Goal: Task Accomplishment & Management: Complete application form

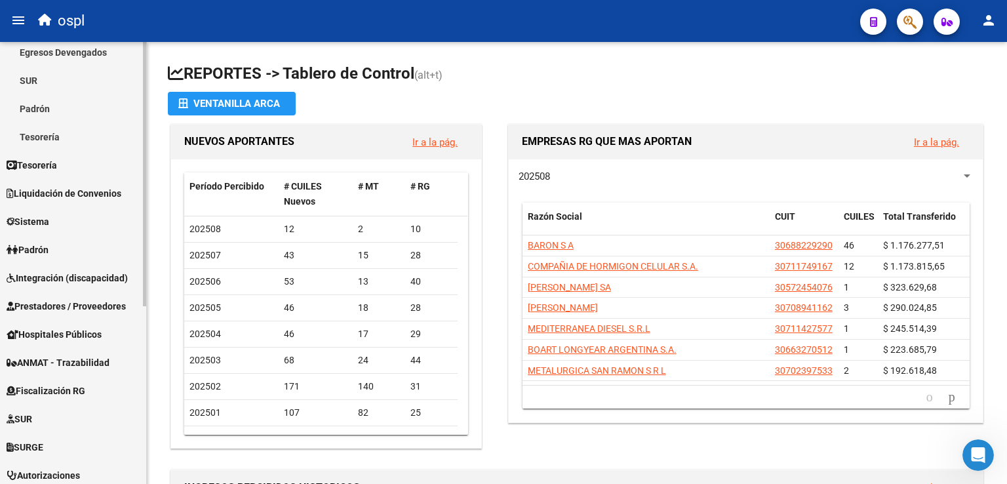
scroll to position [131, 0]
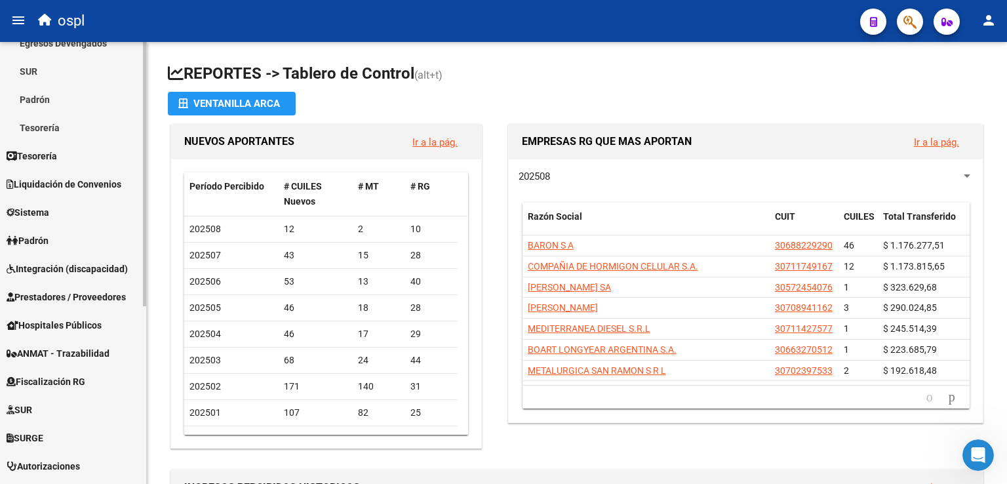
click at [79, 294] on span "Prestadores / Proveedores" at bounding box center [66, 297] width 119 height 14
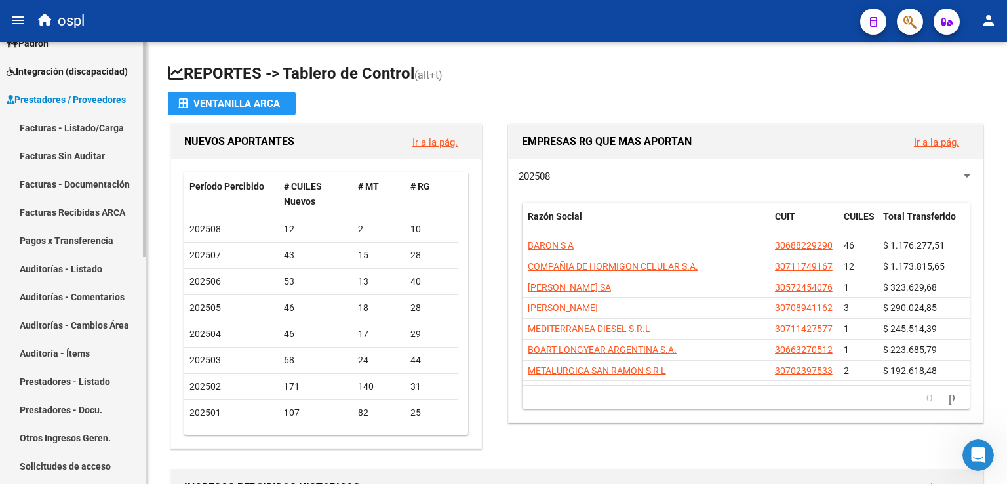
click at [79, 126] on link "Facturas - Listado/Carga" at bounding box center [73, 127] width 146 height 28
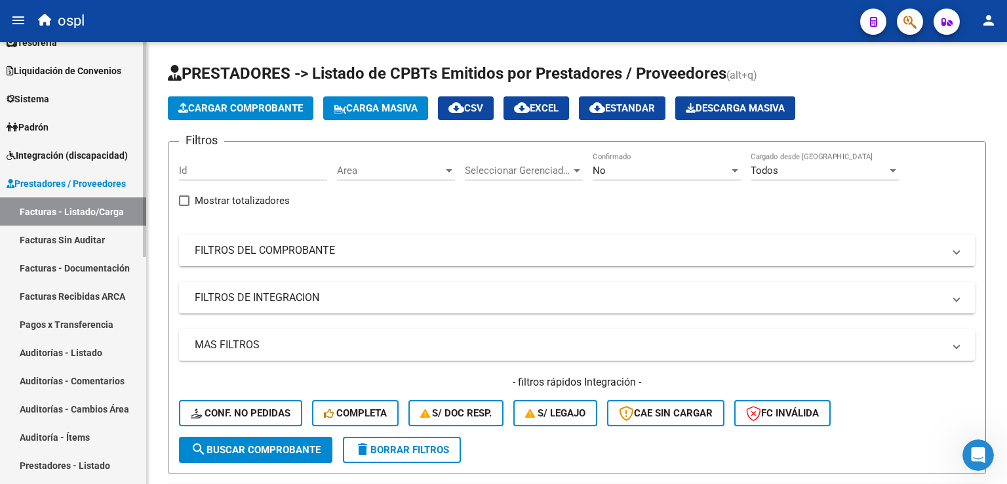
scroll to position [66, 0]
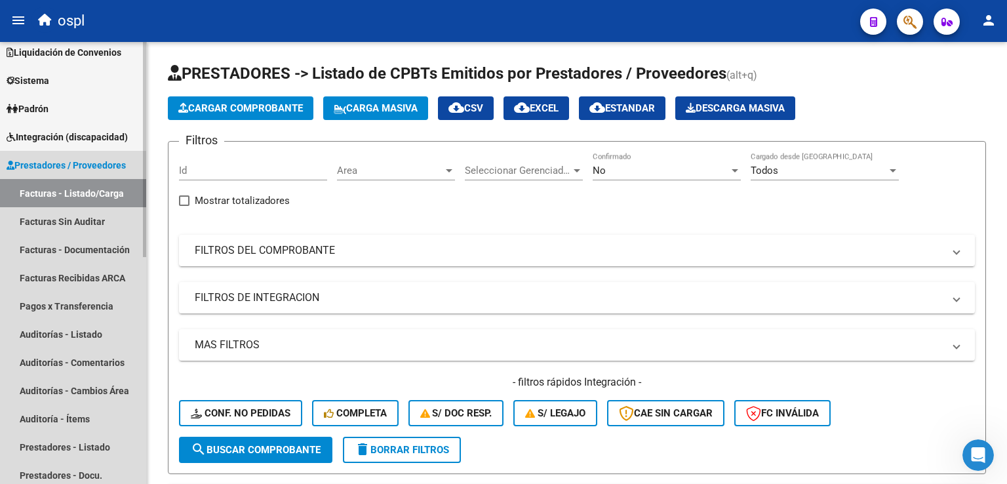
click at [79, 189] on link "Facturas - Listado/Carga" at bounding box center [73, 193] width 146 height 28
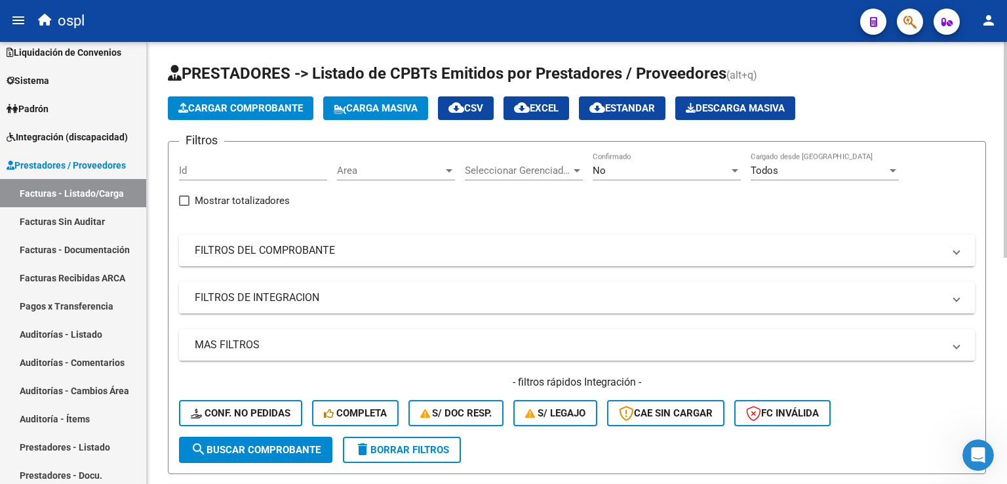
click at [247, 106] on span "Cargar Comprobante" at bounding box center [240, 108] width 125 height 12
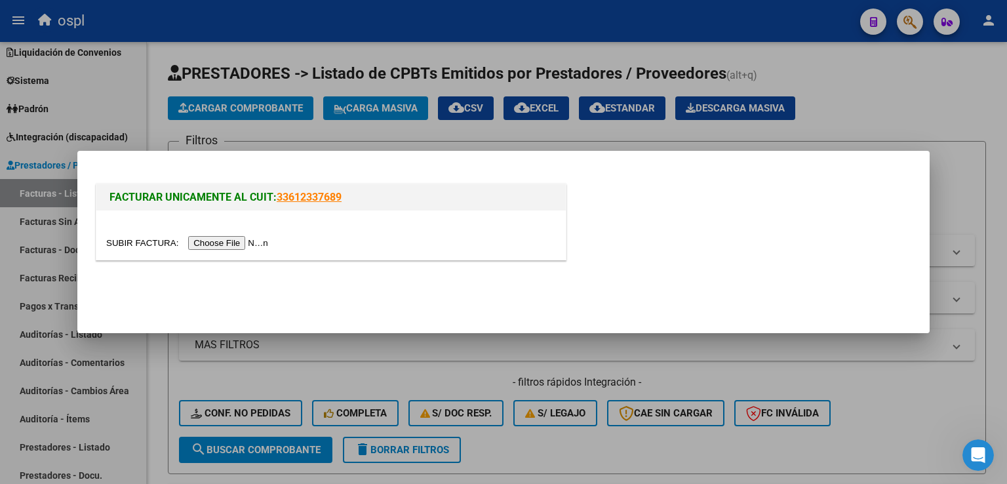
click at [212, 241] on input "file" at bounding box center [189, 243] width 166 height 14
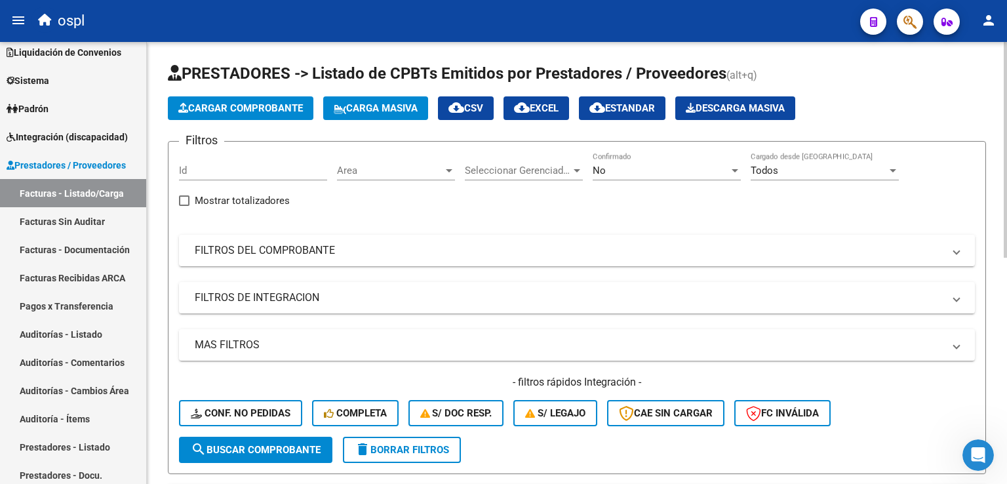
click at [215, 103] on span "Cargar Comprobante" at bounding box center [240, 108] width 125 height 12
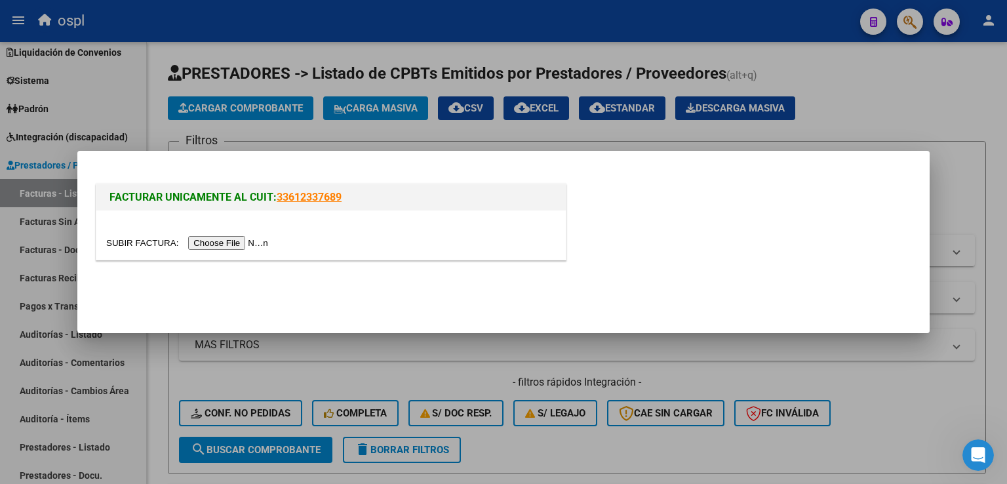
click at [224, 240] on input "file" at bounding box center [189, 243] width 166 height 14
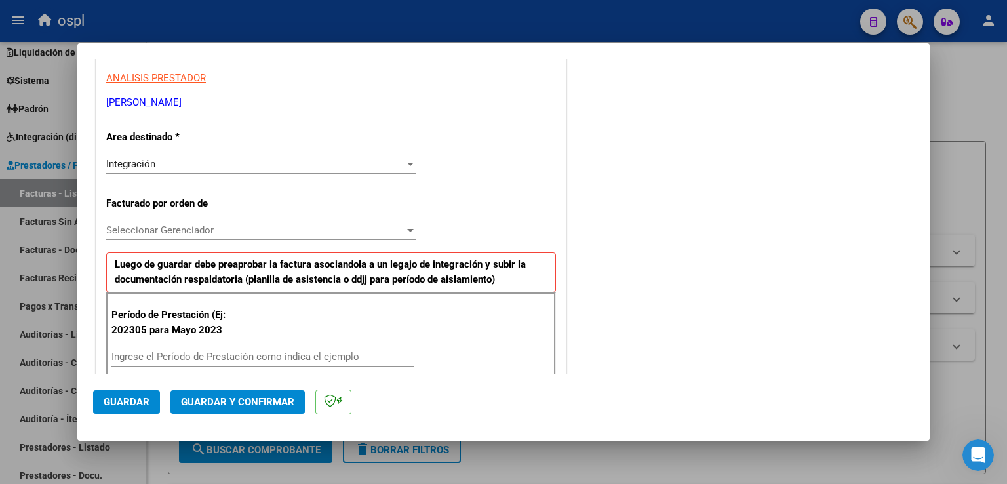
scroll to position [262, 0]
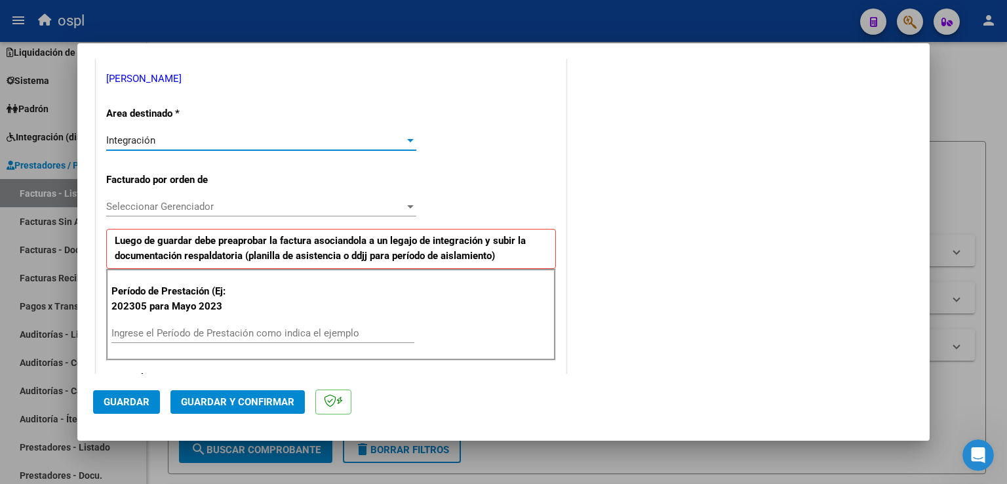
click at [195, 139] on div "Integración" at bounding box center [255, 140] width 298 height 12
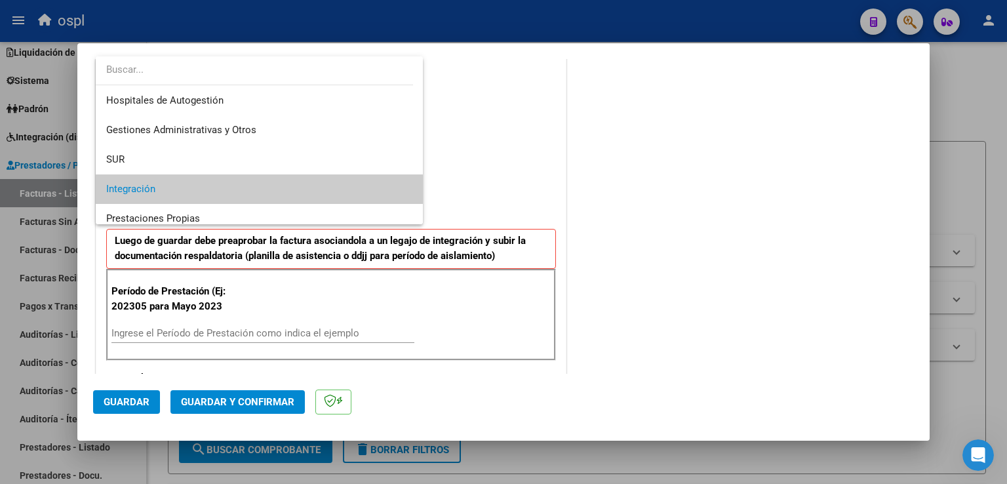
scroll to position [48, 0]
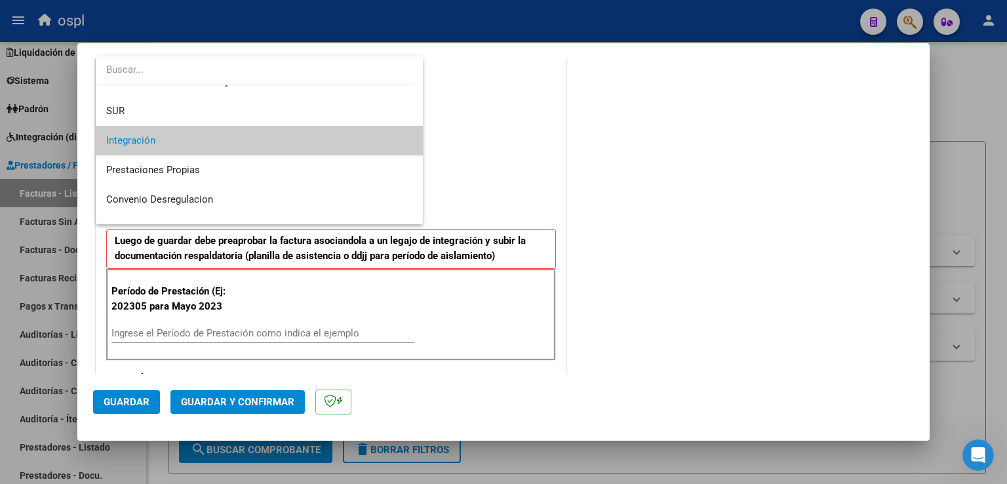
click at [195, 139] on span "Integración" at bounding box center [259, 140] width 307 height 29
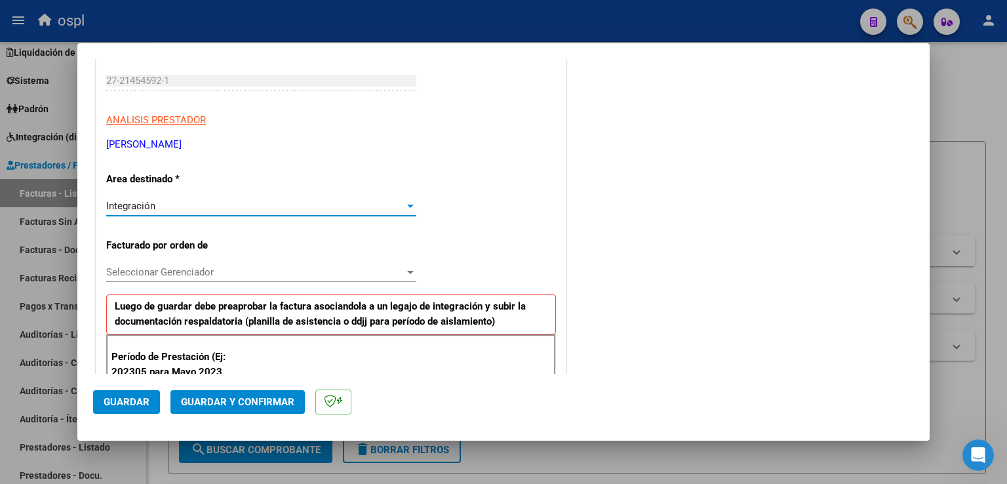
scroll to position [328, 0]
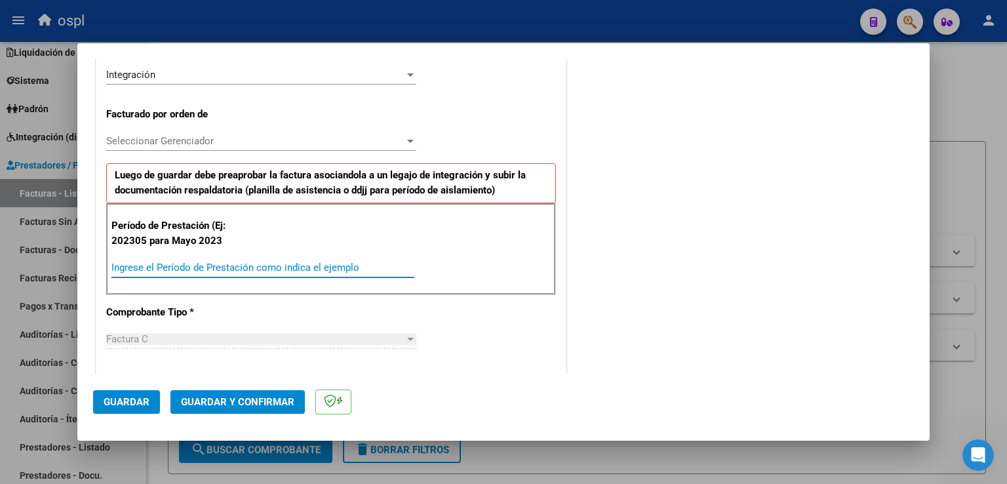
click at [151, 267] on input "Ingrese el Período de Prestación como indica el ejemplo" at bounding box center [262, 267] width 303 height 12
type input "202507"
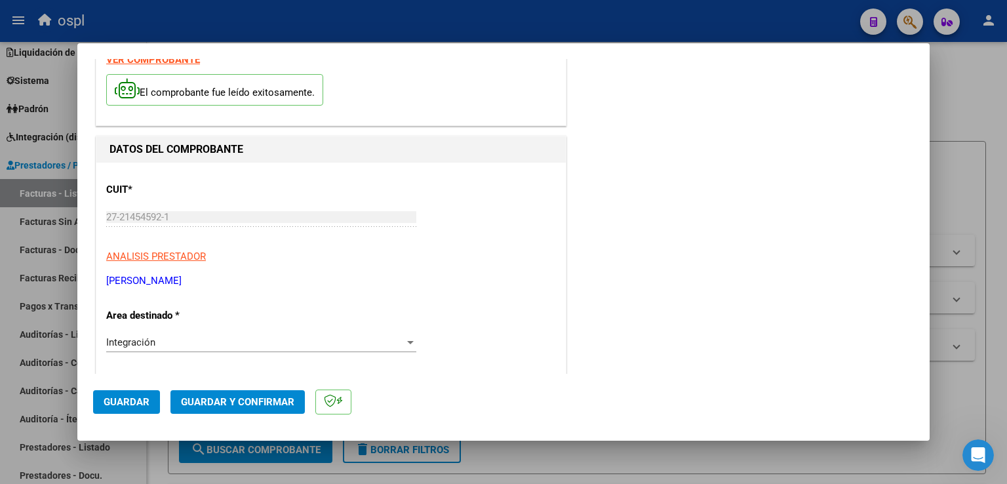
scroll to position [0, 0]
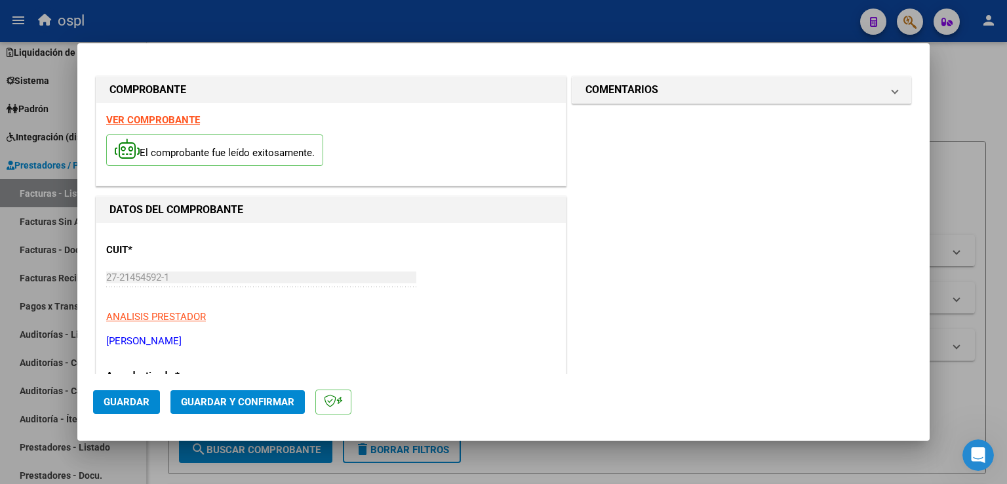
click at [121, 403] on span "Guardar" at bounding box center [127, 402] width 46 height 12
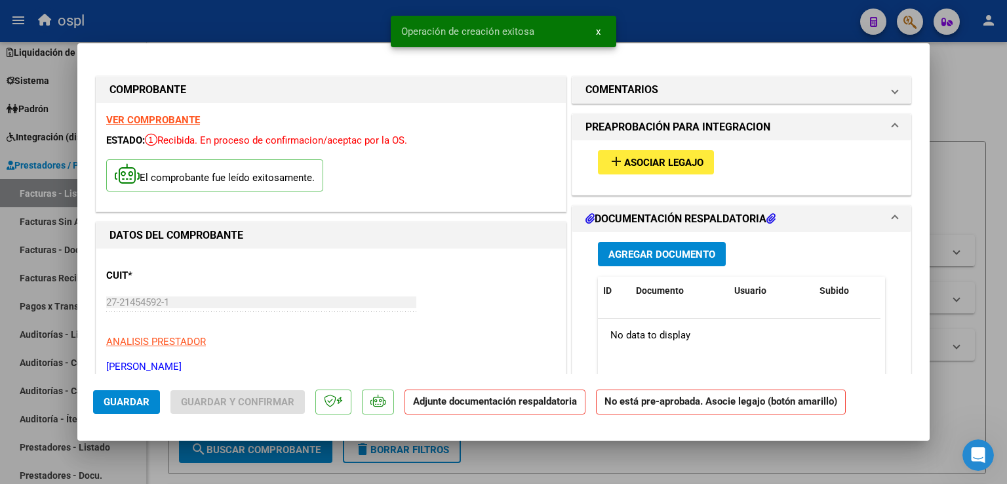
click at [648, 158] on span "Asociar Legajo" at bounding box center [663, 163] width 79 height 12
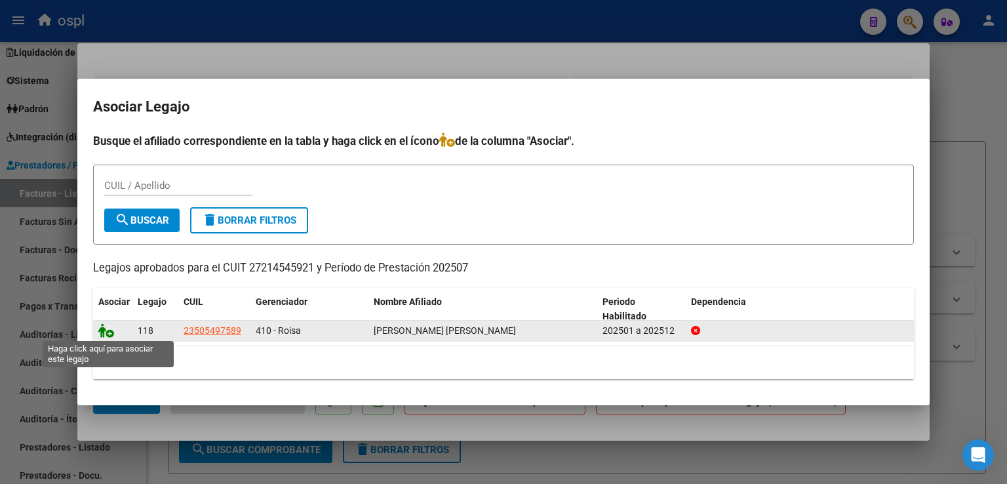
click at [104, 329] on icon at bounding box center [106, 330] width 16 height 14
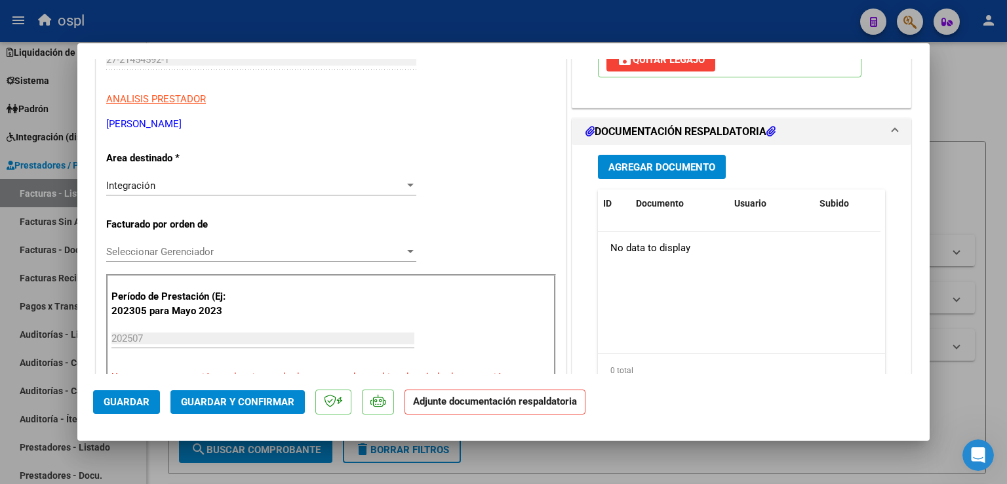
scroll to position [262, 0]
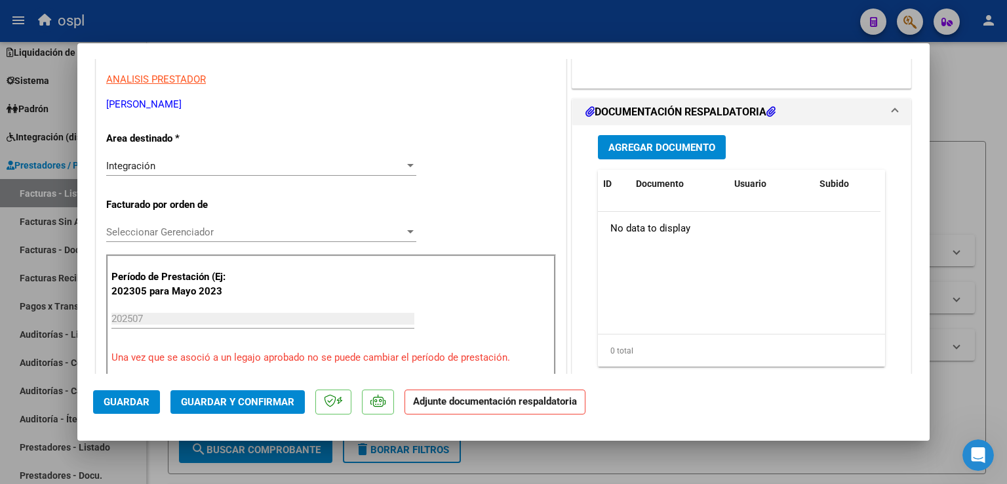
click at [224, 400] on span "Guardar y Confirmar" at bounding box center [237, 402] width 113 height 12
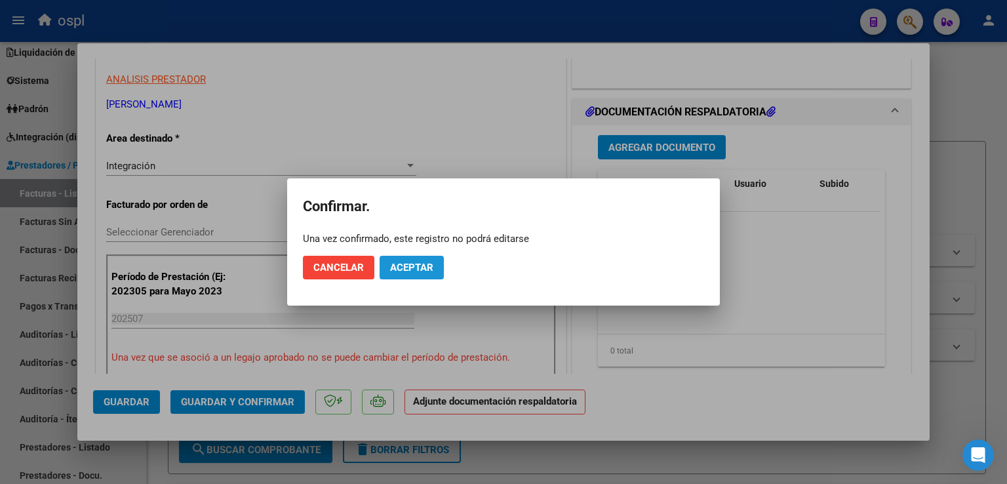
click at [420, 265] on span "Aceptar" at bounding box center [411, 267] width 43 height 12
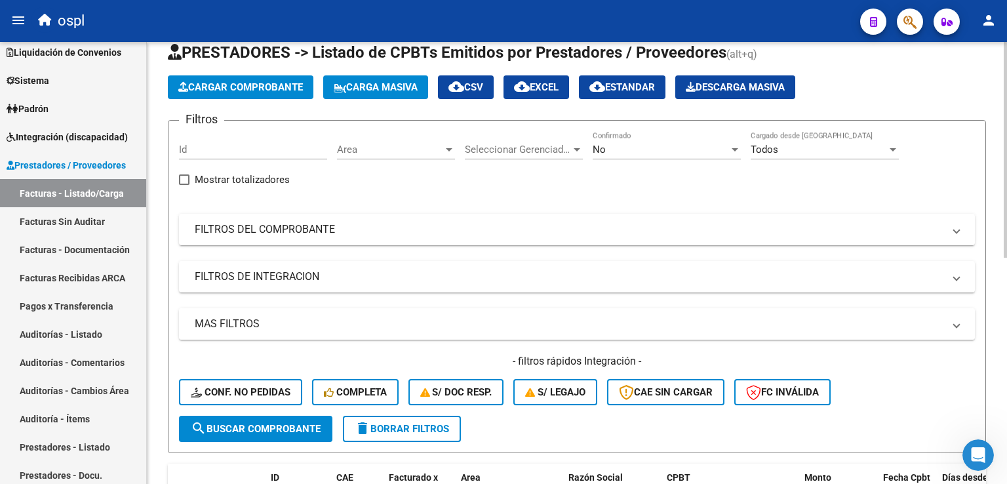
scroll to position [0, 0]
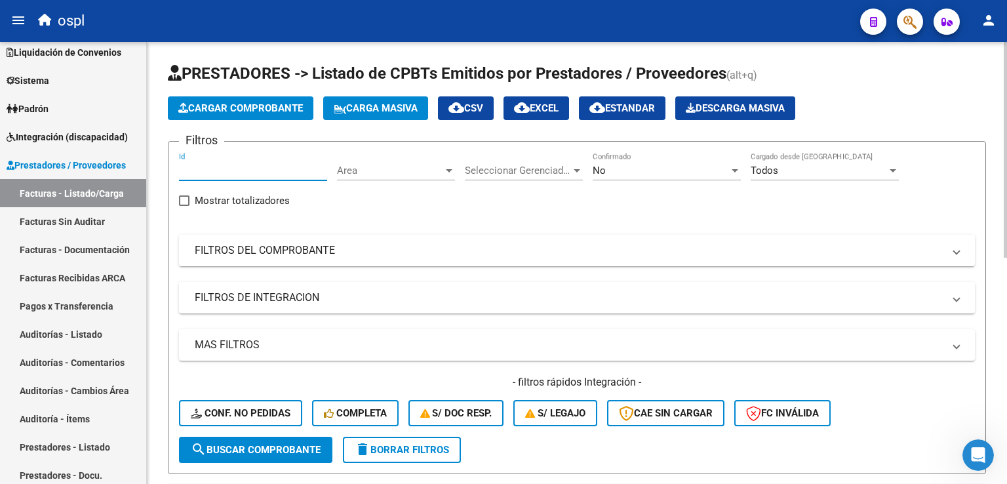
click at [252, 166] on input "Id" at bounding box center [253, 171] width 148 height 12
click at [386, 170] on span "Area" at bounding box center [390, 171] width 106 height 12
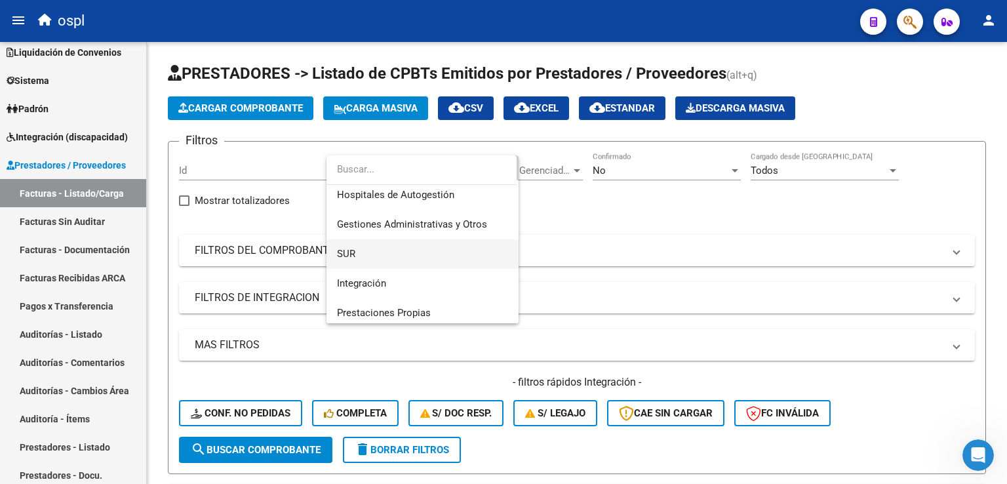
scroll to position [66, 0]
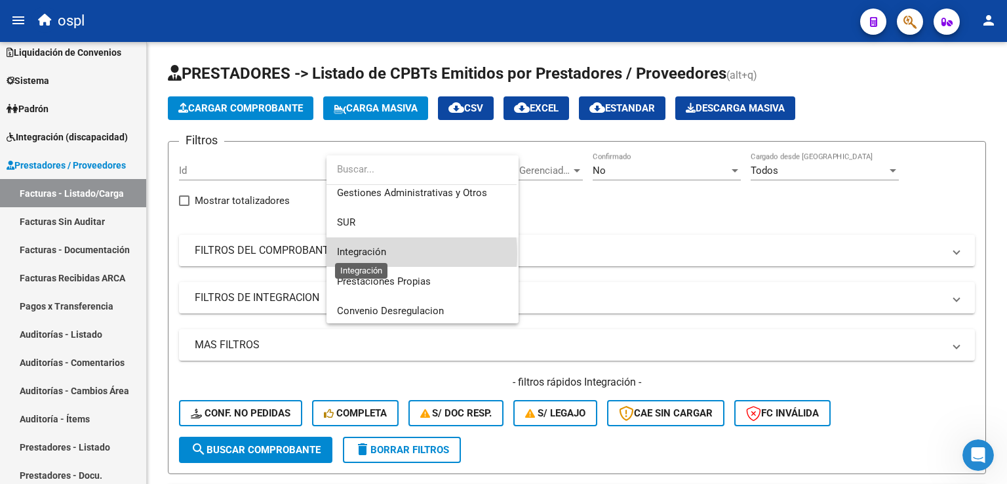
click at [376, 254] on span "Integración" at bounding box center [361, 252] width 49 height 12
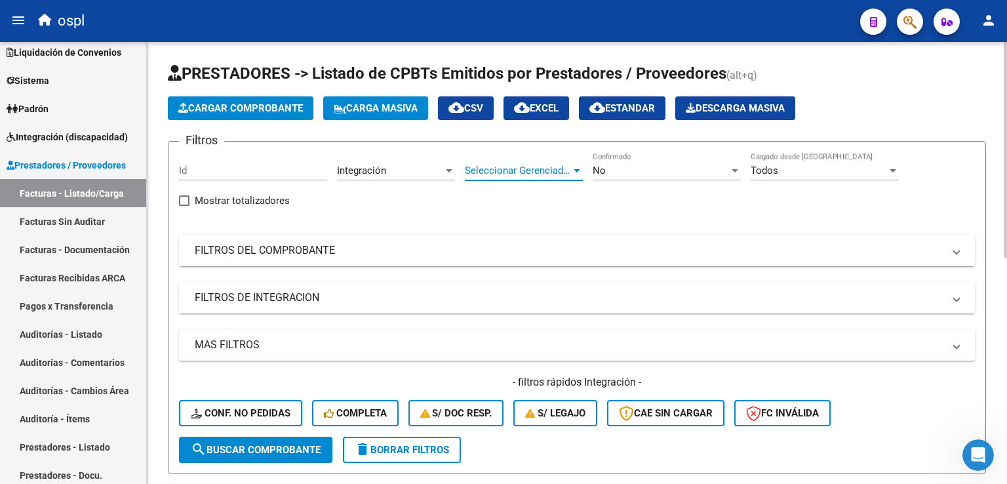
click at [532, 168] on span "Seleccionar Gerenciador" at bounding box center [518, 171] width 106 height 12
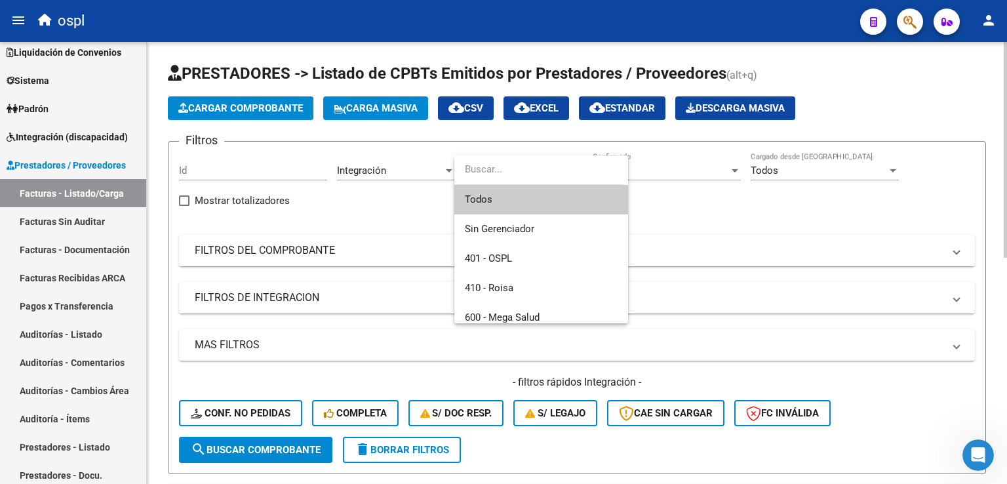
click at [532, 168] on input "dropdown search" at bounding box center [538, 169] width 169 height 29
click at [762, 228] on div at bounding box center [503, 242] width 1007 height 484
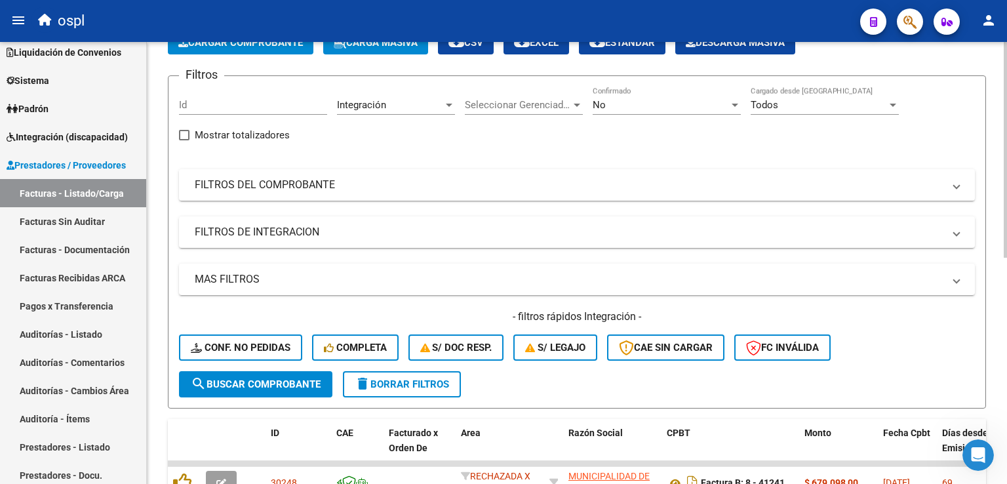
click at [216, 381] on span "search Buscar Comprobante" at bounding box center [256, 384] width 130 height 12
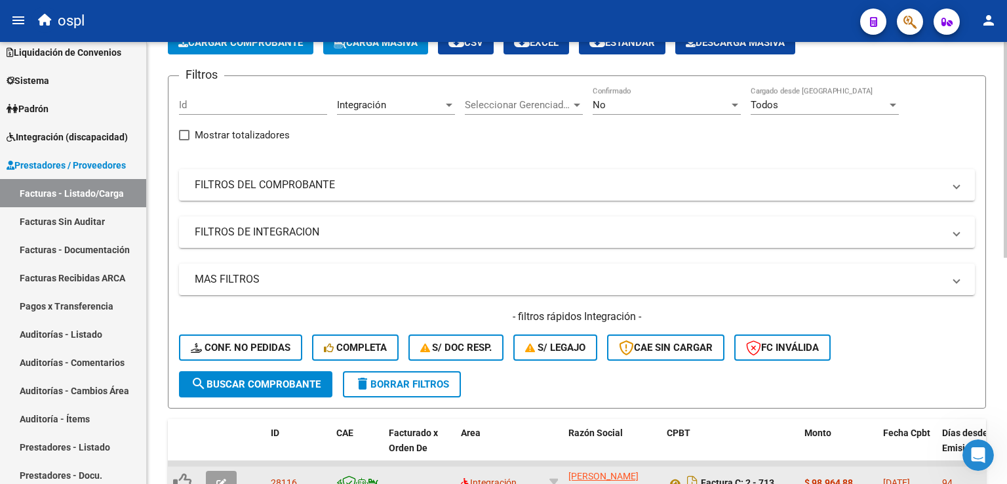
scroll to position [0, 0]
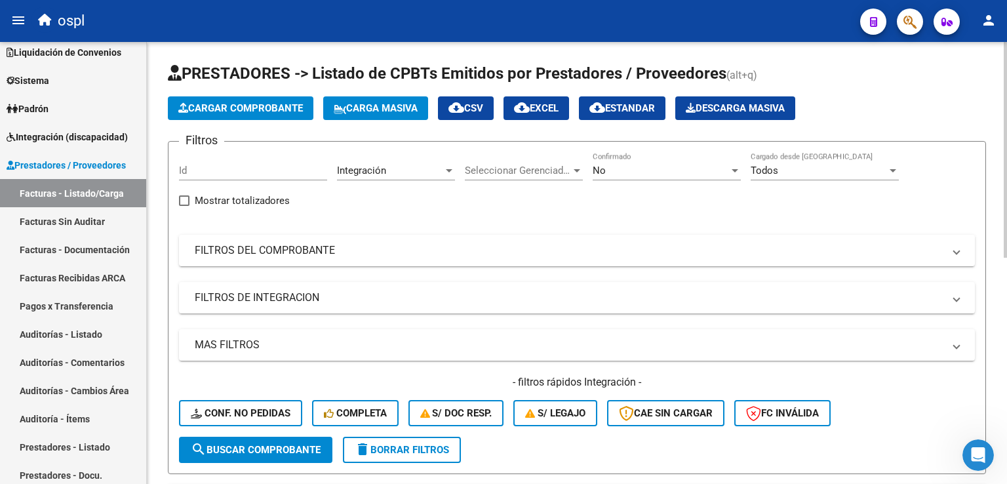
click at [500, 170] on span "Seleccionar Gerenciador" at bounding box center [518, 171] width 106 height 12
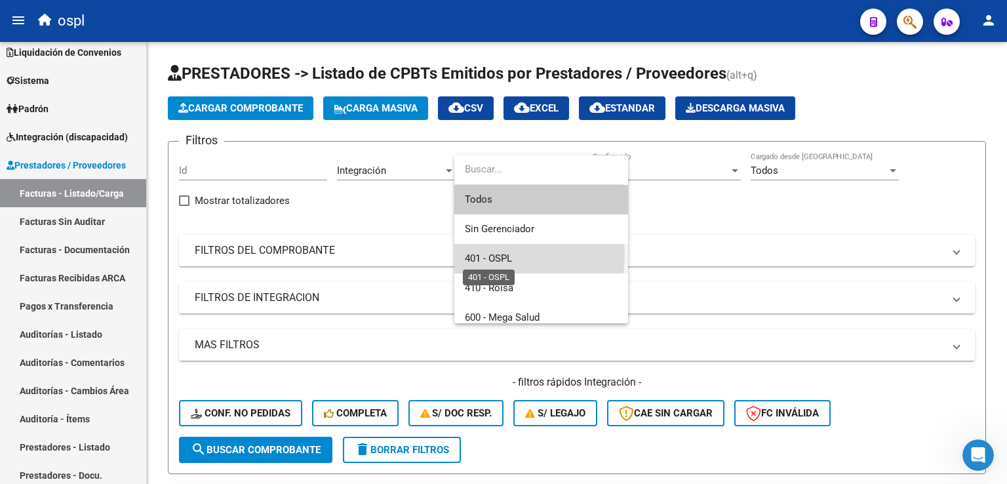
click at [507, 255] on span "401 - OSPL" at bounding box center [488, 258] width 47 height 12
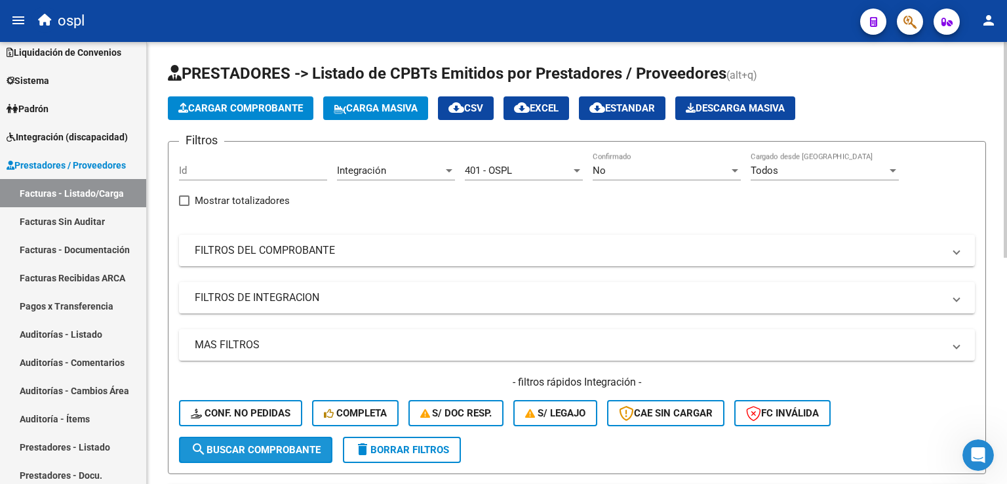
click at [234, 449] on span "search Buscar Comprobante" at bounding box center [256, 450] width 130 height 12
click at [498, 169] on span "401 - OSPL" at bounding box center [488, 171] width 47 height 12
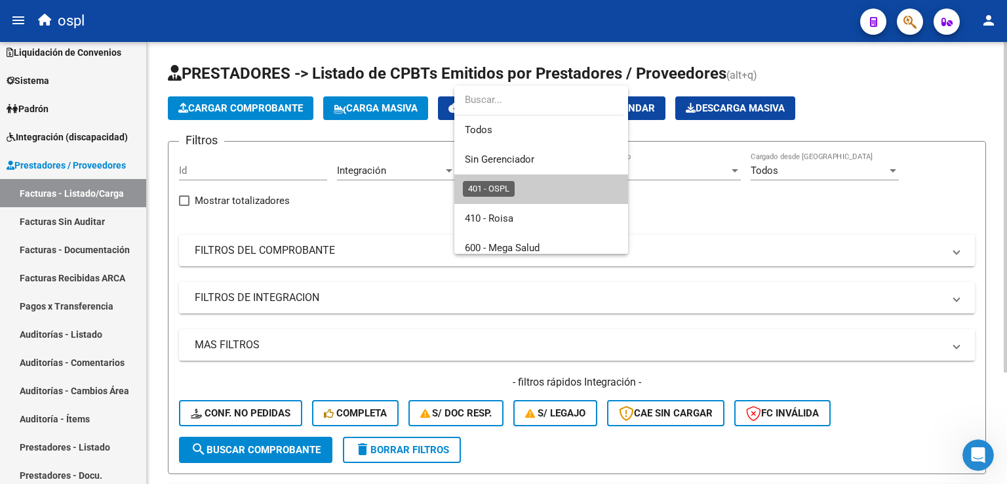
scroll to position [19, 0]
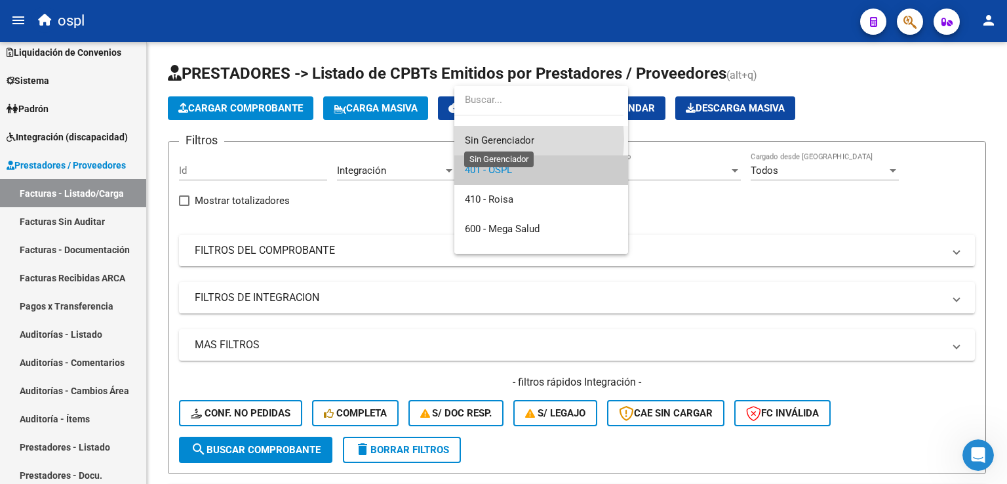
click at [503, 139] on span "Sin Gerenciador" at bounding box center [499, 140] width 69 height 12
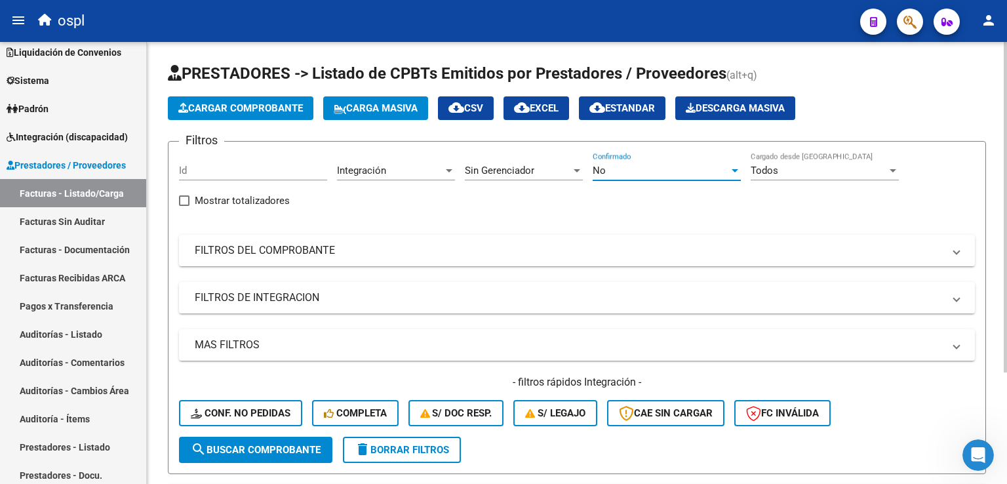
click at [629, 166] on div "No" at bounding box center [660, 171] width 136 height 12
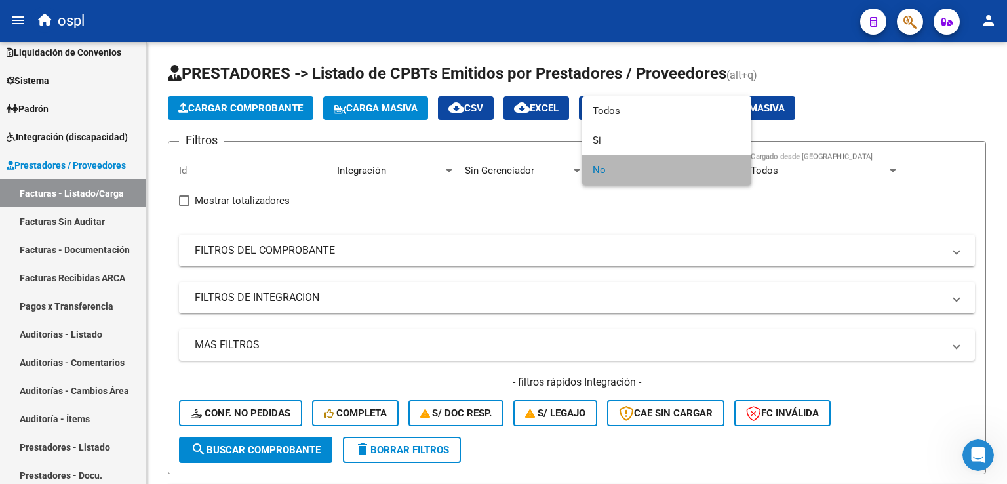
click at [629, 168] on span "No" at bounding box center [666, 169] width 148 height 29
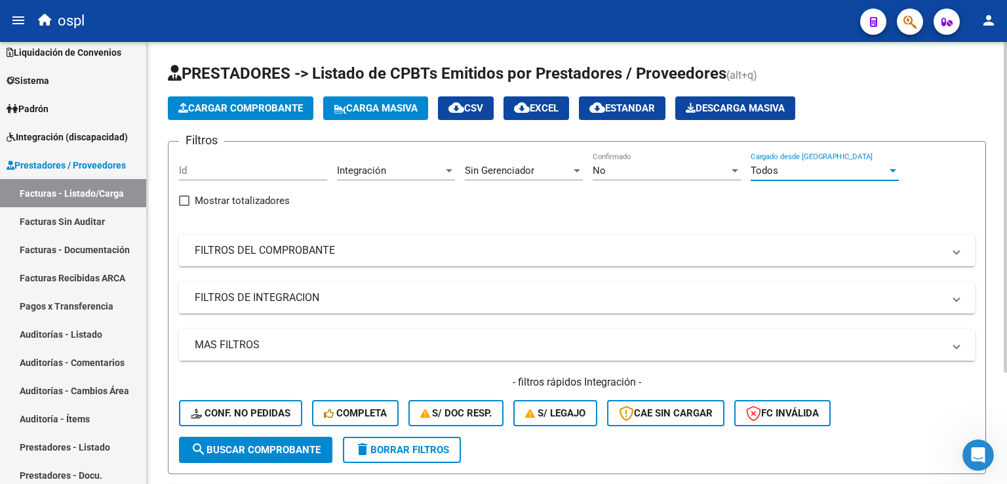
click at [792, 173] on div "Todos" at bounding box center [818, 171] width 136 height 12
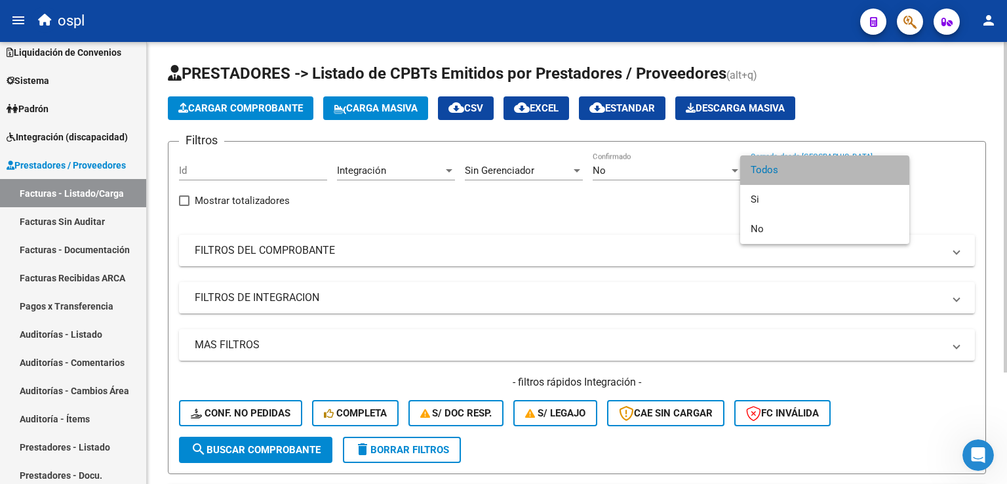
click at [792, 173] on span "Todos" at bounding box center [824, 169] width 148 height 29
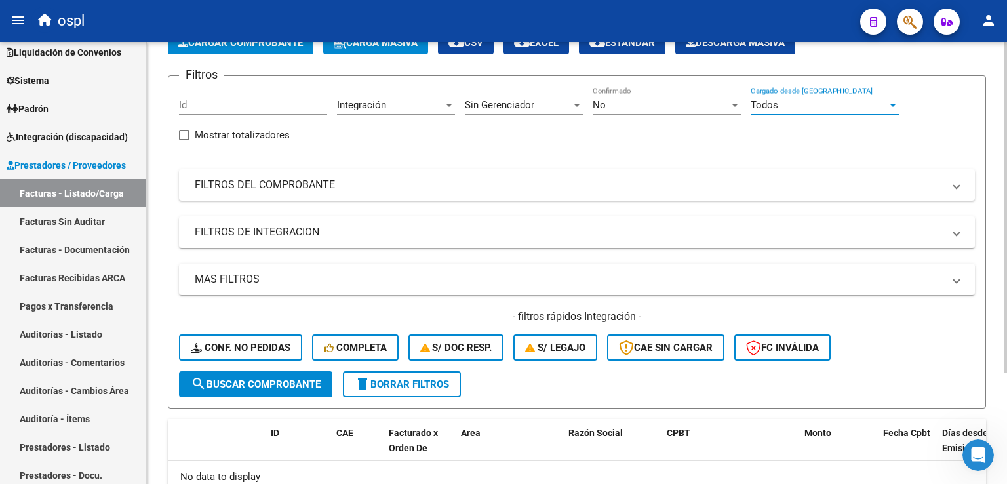
scroll to position [131, 0]
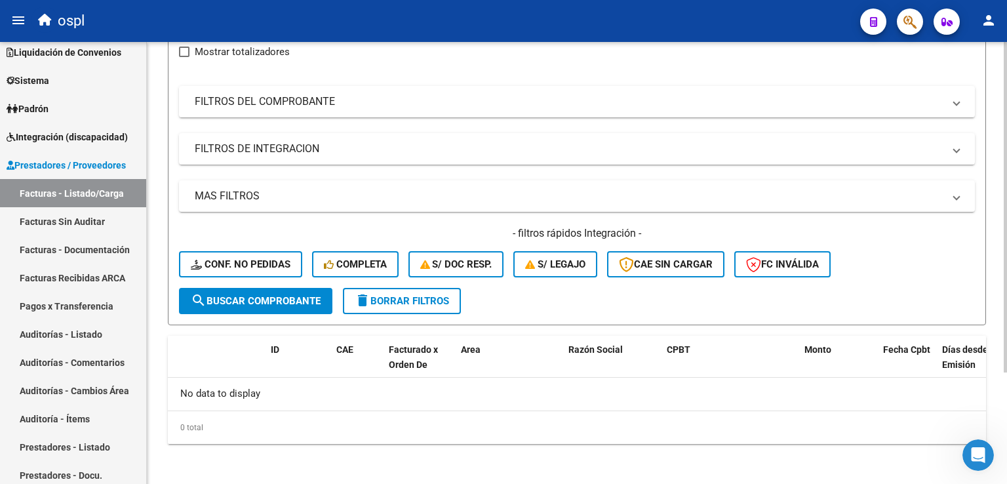
click at [258, 304] on span "search Buscar Comprobante" at bounding box center [256, 301] width 130 height 12
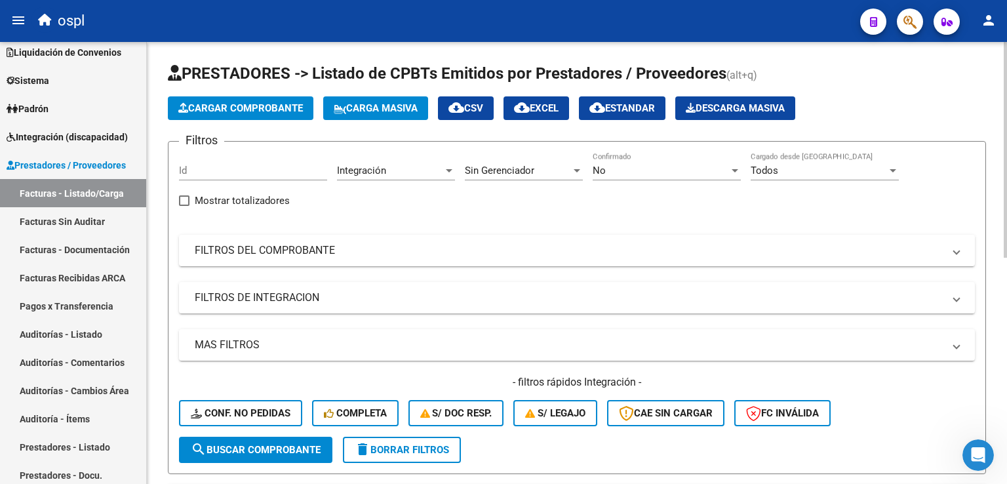
scroll to position [0, 0]
click at [275, 250] on mat-panel-title "FILTROS DEL COMPROBANTE" at bounding box center [569, 250] width 748 height 14
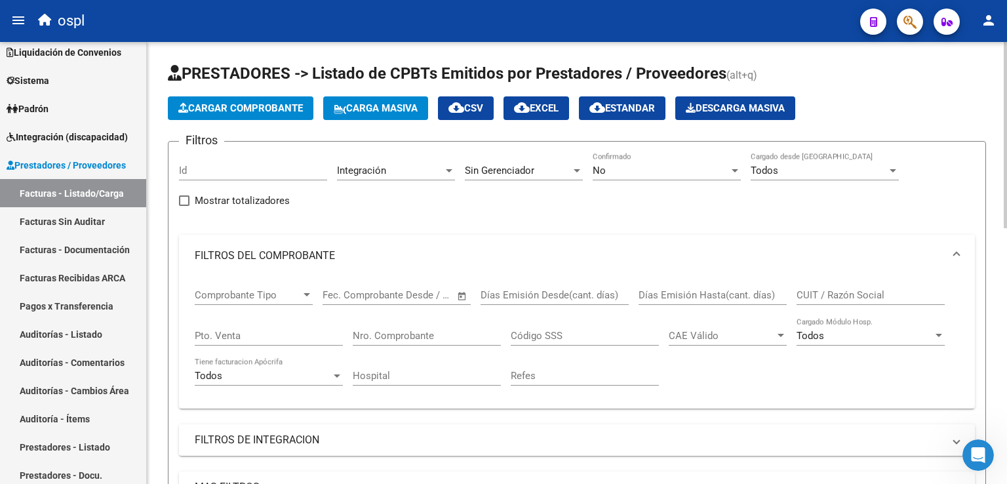
click at [827, 287] on div "CUIT / Razón Social" at bounding box center [870, 291] width 148 height 28
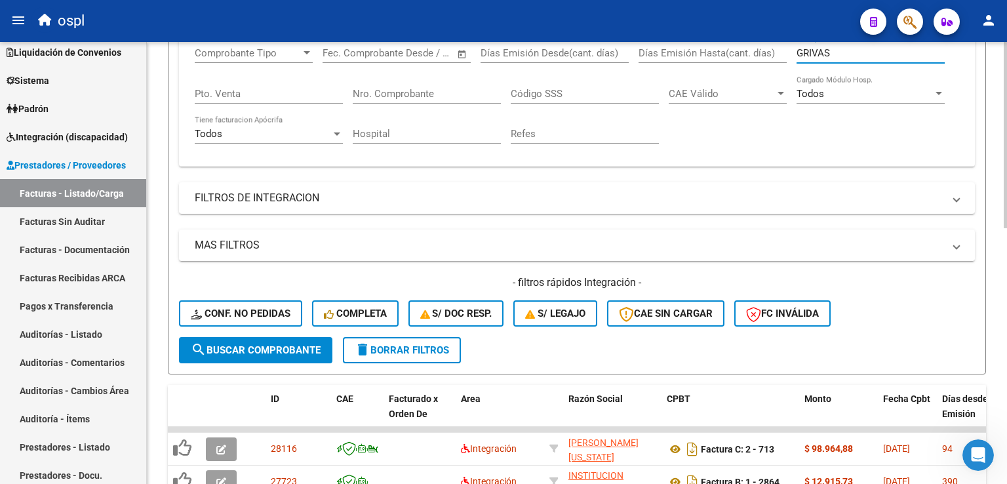
scroll to position [262, 0]
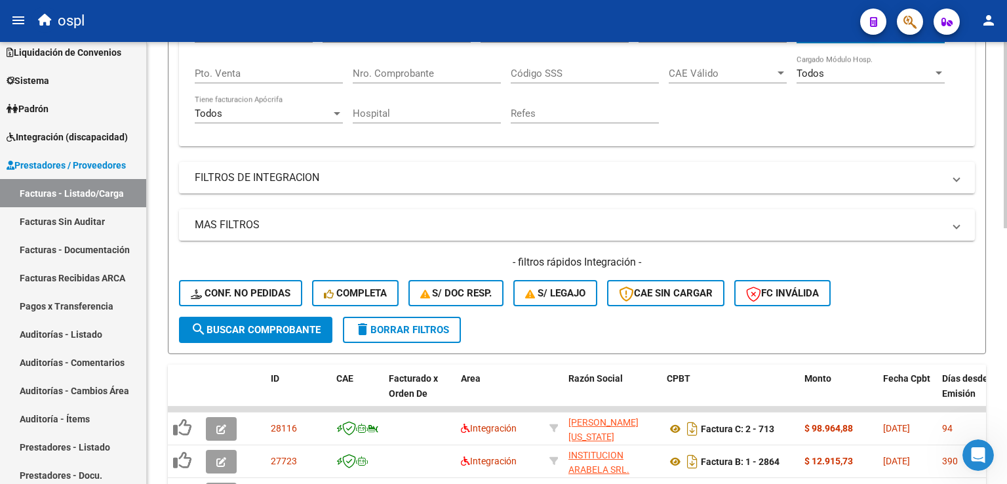
type input "GRIVAS"
click at [222, 324] on span "search Buscar Comprobante" at bounding box center [256, 330] width 130 height 12
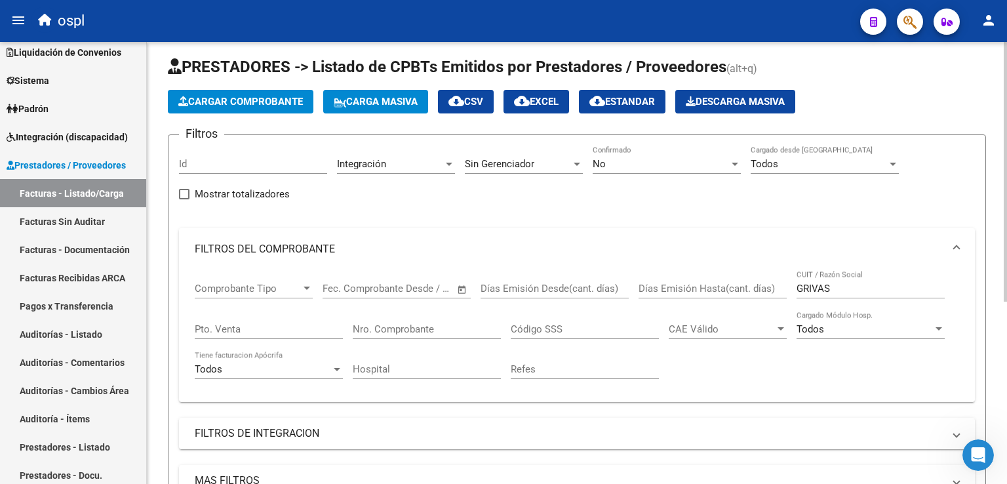
scroll to position [0, 0]
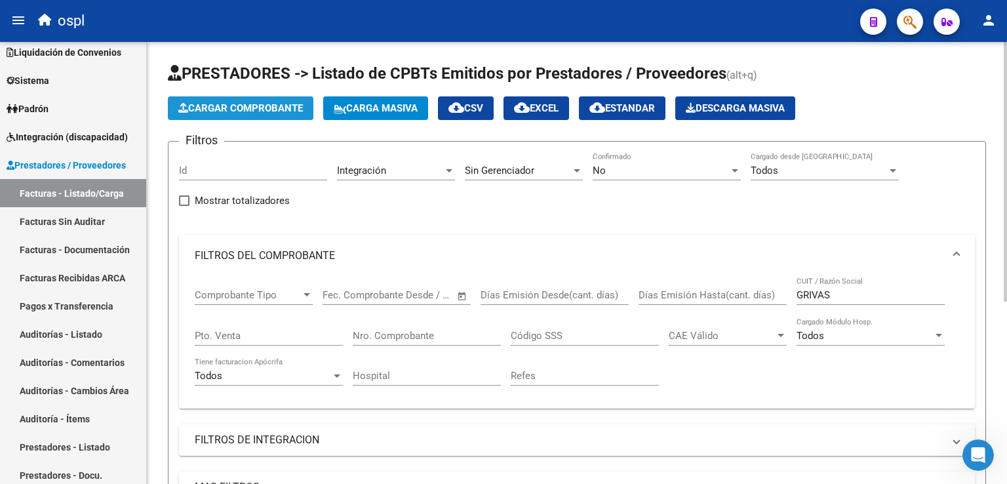
click at [220, 104] on span "Cargar Comprobante" at bounding box center [240, 108] width 125 height 12
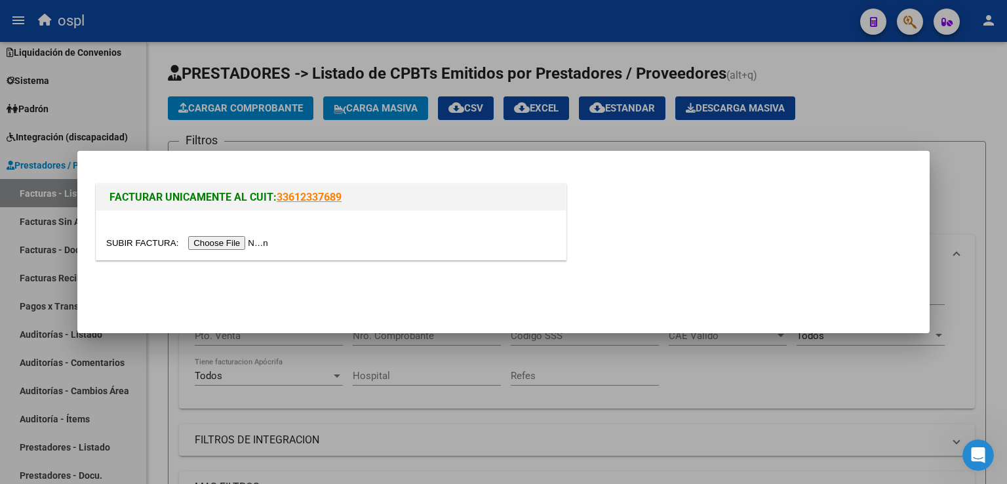
click at [225, 235] on div at bounding box center [331, 242] width 450 height 15
click at [227, 244] on input "file" at bounding box center [189, 243] width 166 height 14
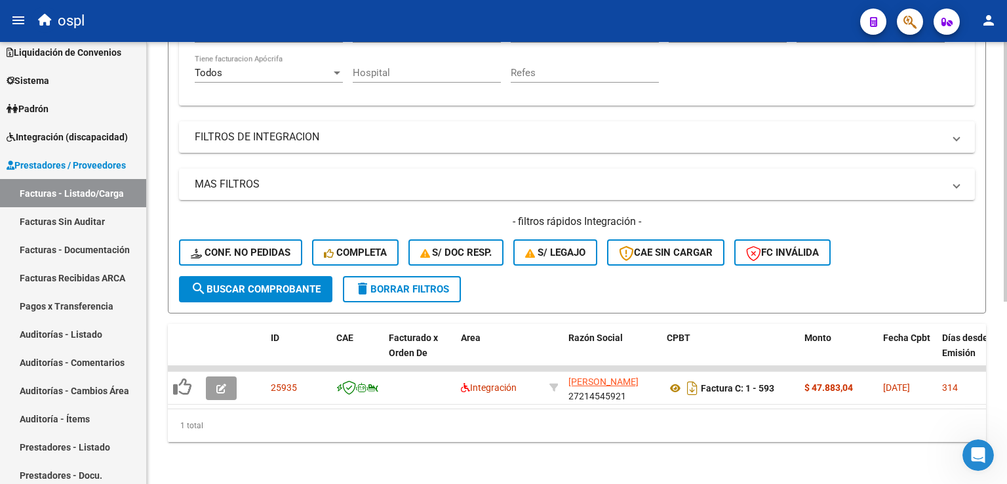
scroll to position [310, 0]
click at [391, 283] on span "delete Borrar Filtros" at bounding box center [402, 289] width 94 height 12
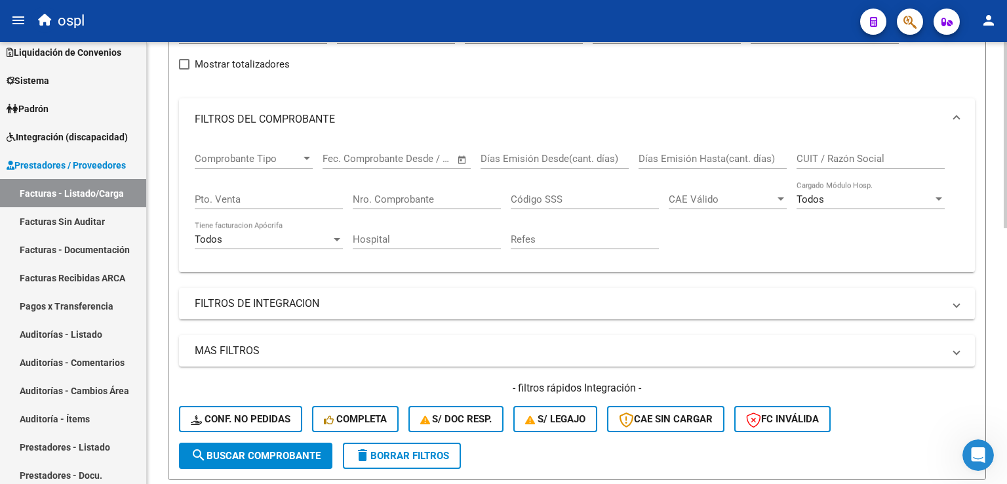
scroll to position [48, 0]
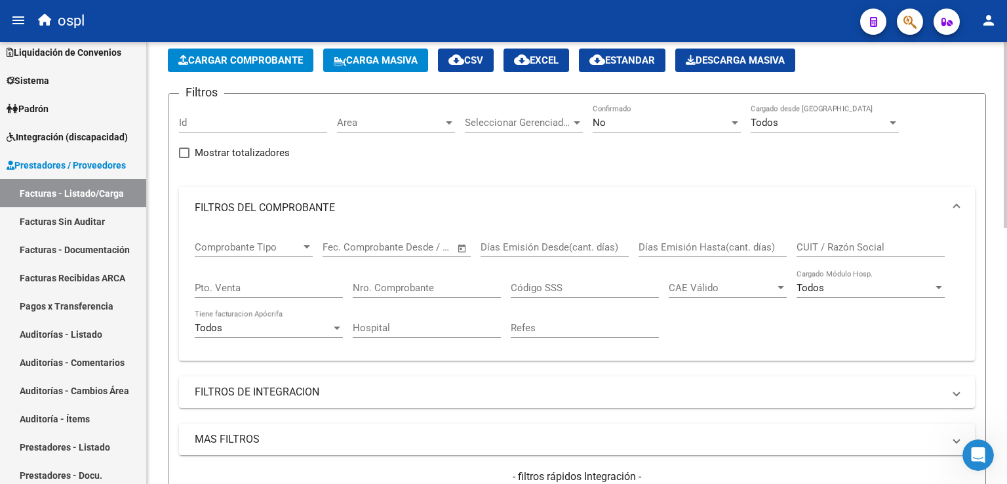
click at [379, 285] on input "Nro. Comprobante" at bounding box center [427, 288] width 148 height 12
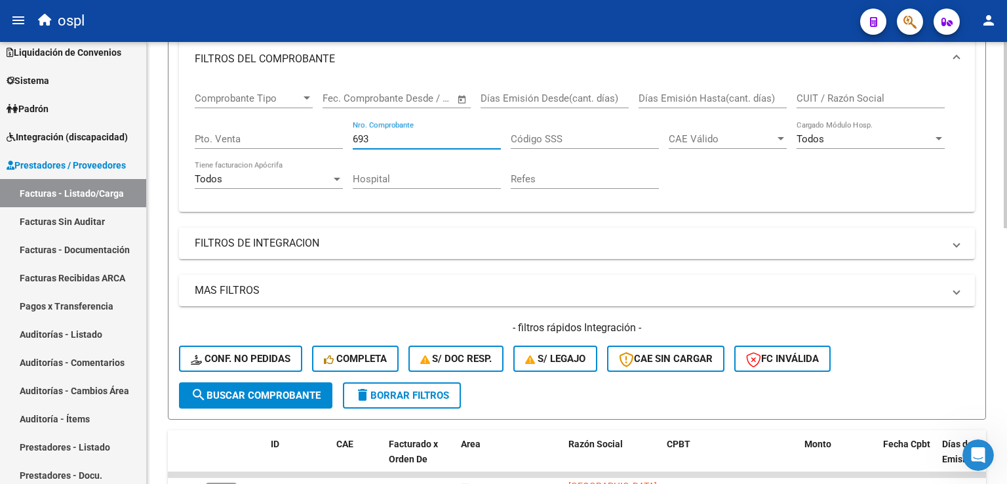
scroll to position [66, 0]
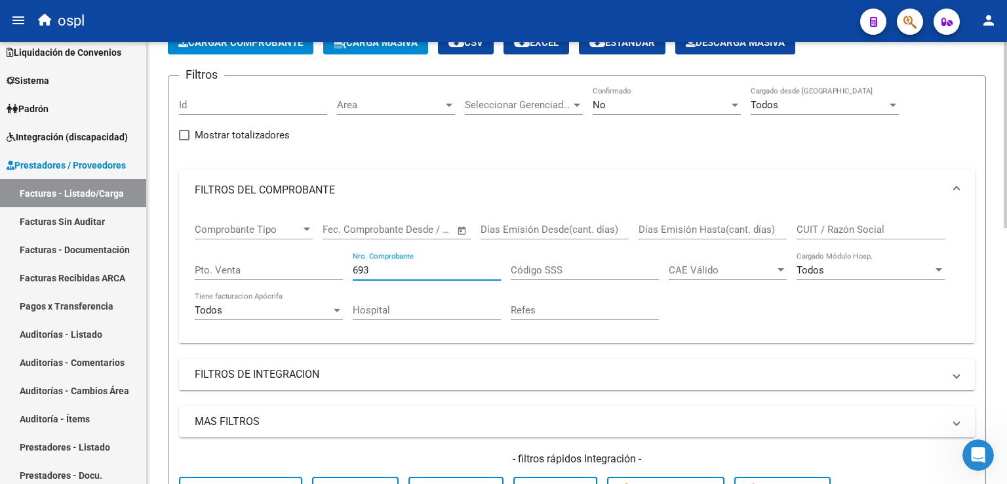
type input "693"
click at [381, 106] on span "Area" at bounding box center [390, 105] width 106 height 12
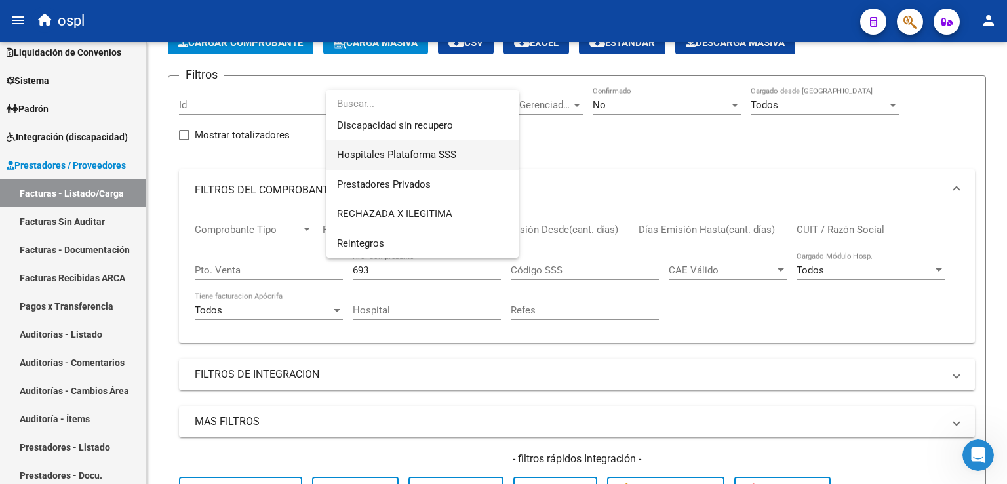
scroll to position [0, 0]
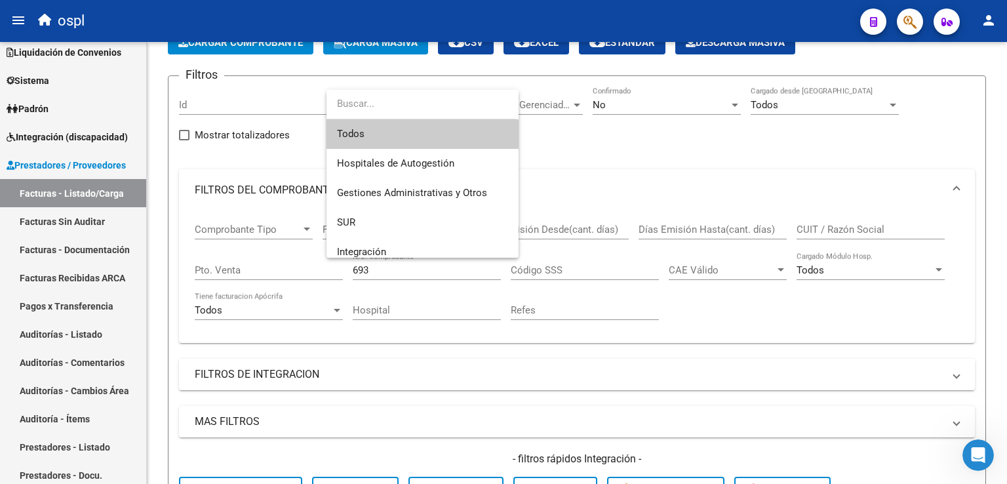
click at [176, 358] on div at bounding box center [503, 242] width 1007 height 484
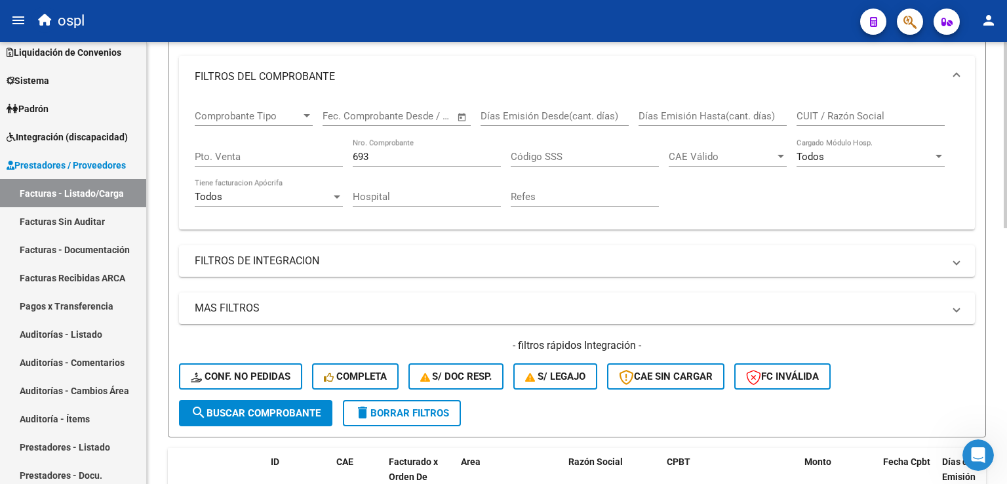
scroll to position [262, 0]
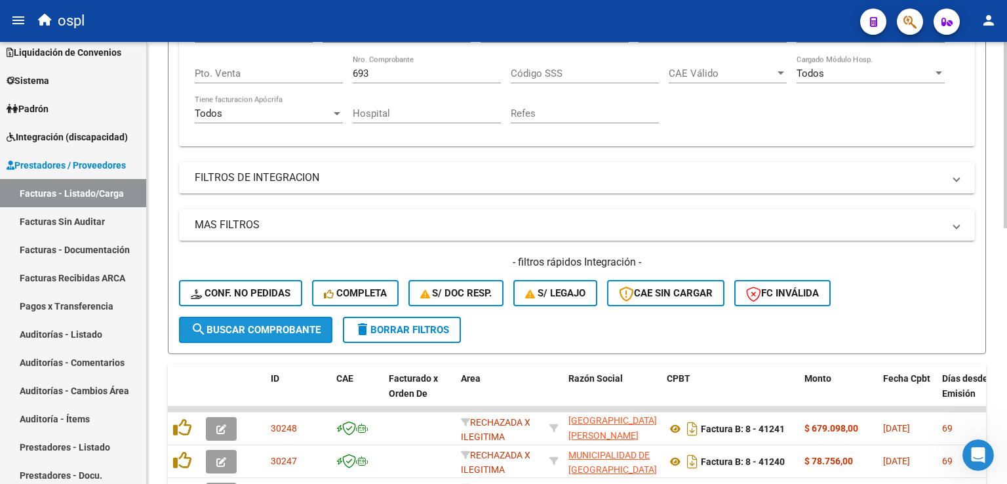
click at [214, 328] on span "search Buscar Comprobante" at bounding box center [256, 330] width 130 height 12
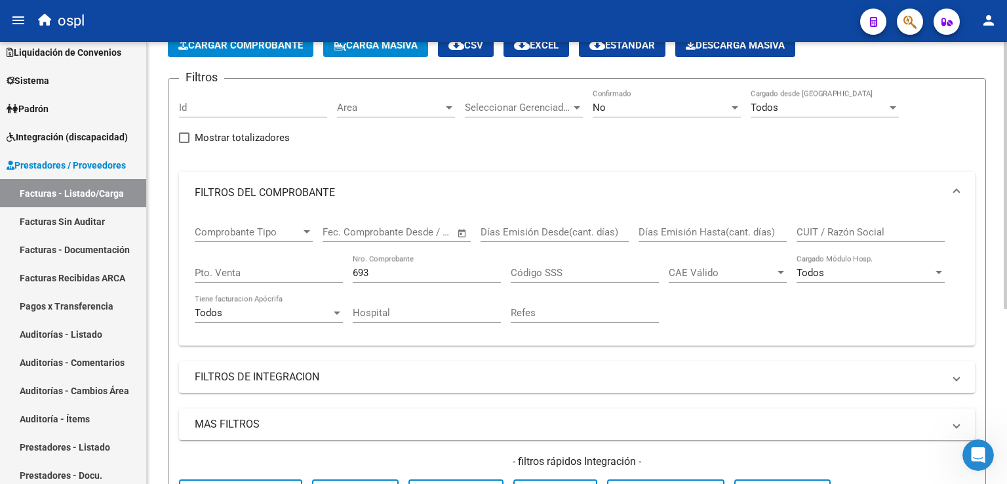
scroll to position [0, 0]
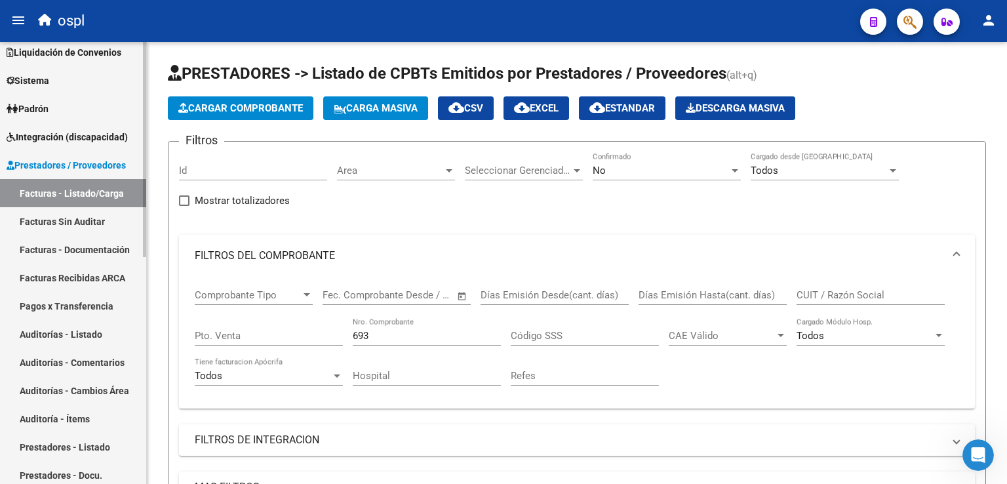
click at [94, 197] on link "Facturas - Listado/Carga" at bounding box center [73, 193] width 146 height 28
click at [362, 177] on div "Area Area" at bounding box center [396, 166] width 118 height 28
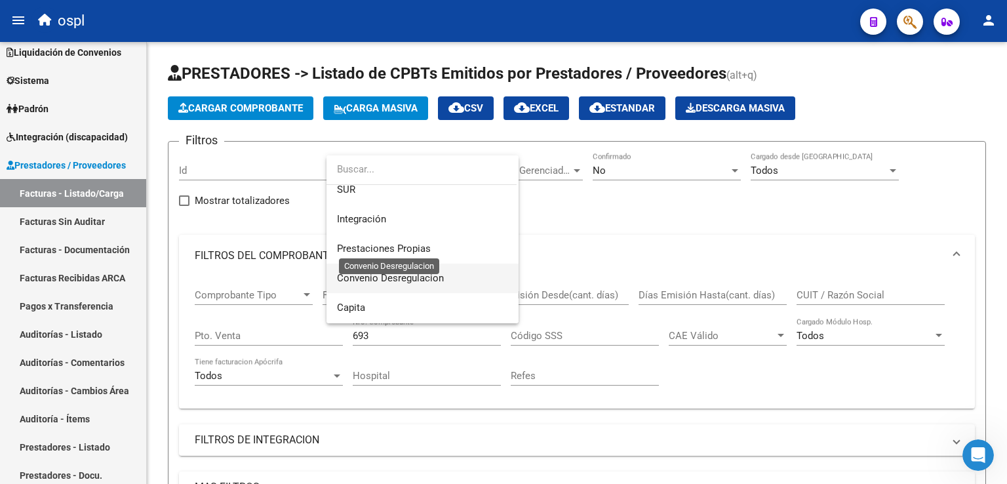
scroll to position [131, 0]
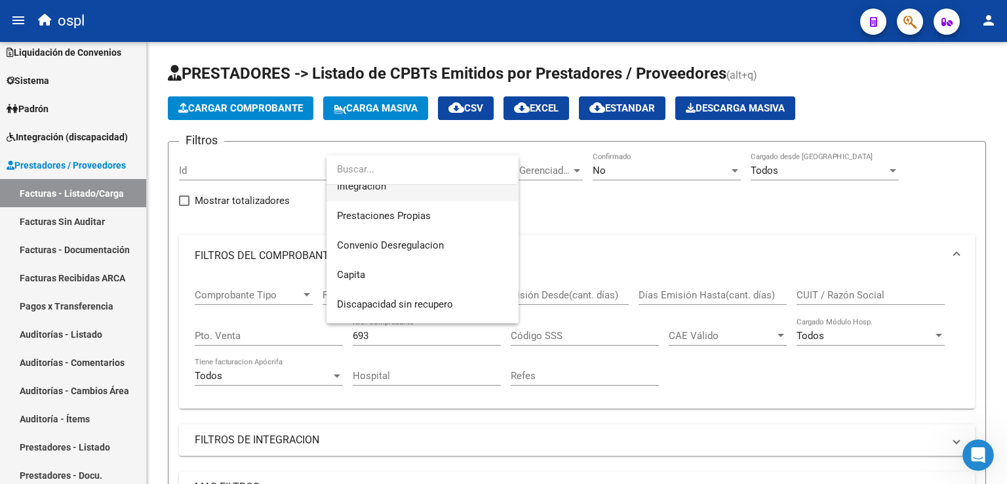
click at [362, 184] on div at bounding box center [421, 169] width 190 height 29
click at [362, 187] on span "Integración" at bounding box center [361, 186] width 49 height 12
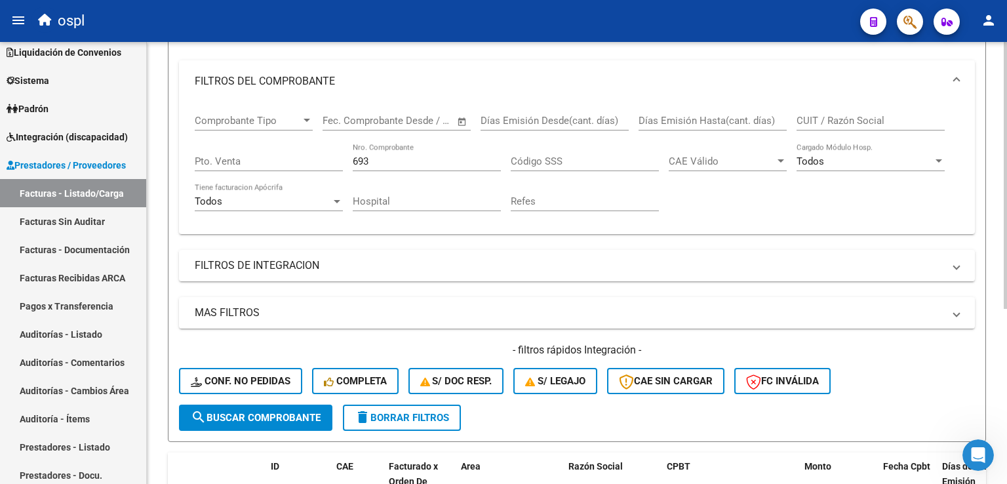
scroll to position [197, 0]
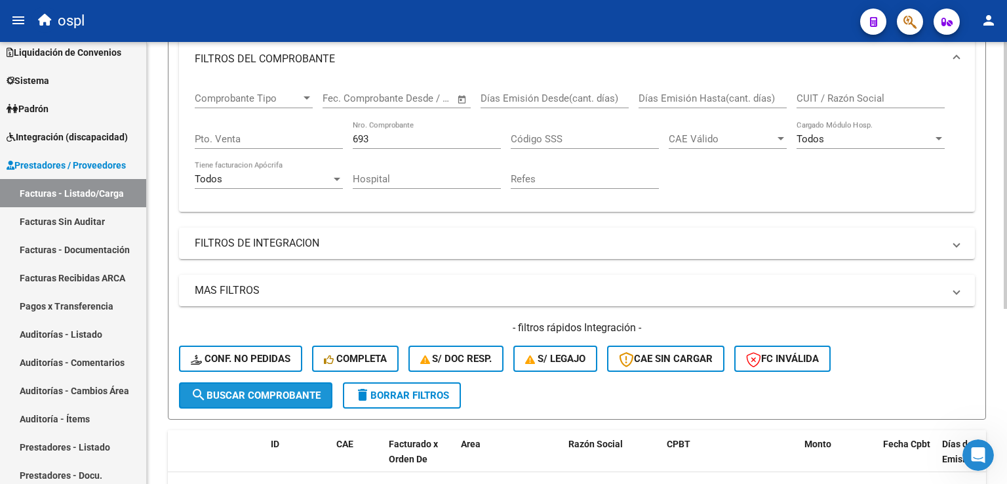
click at [257, 390] on span "search Buscar Comprobante" at bounding box center [256, 395] width 130 height 12
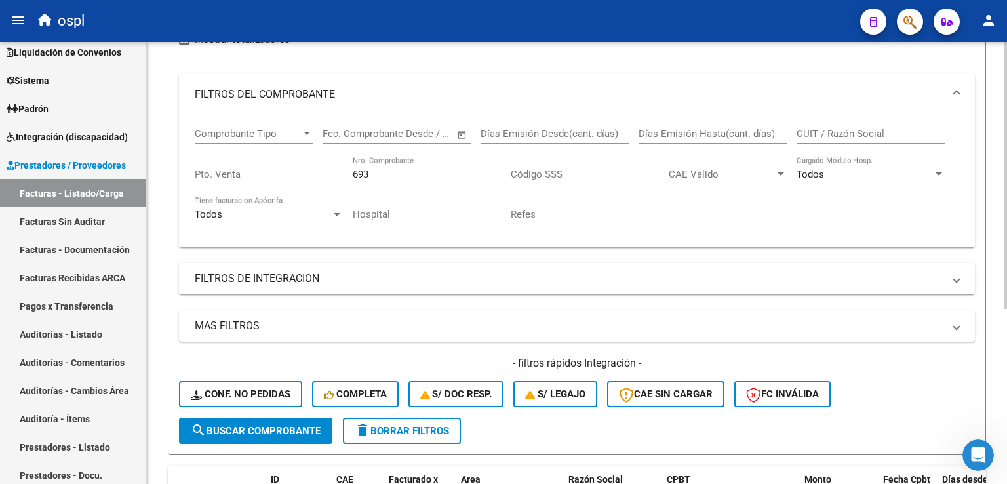
scroll to position [160, 0]
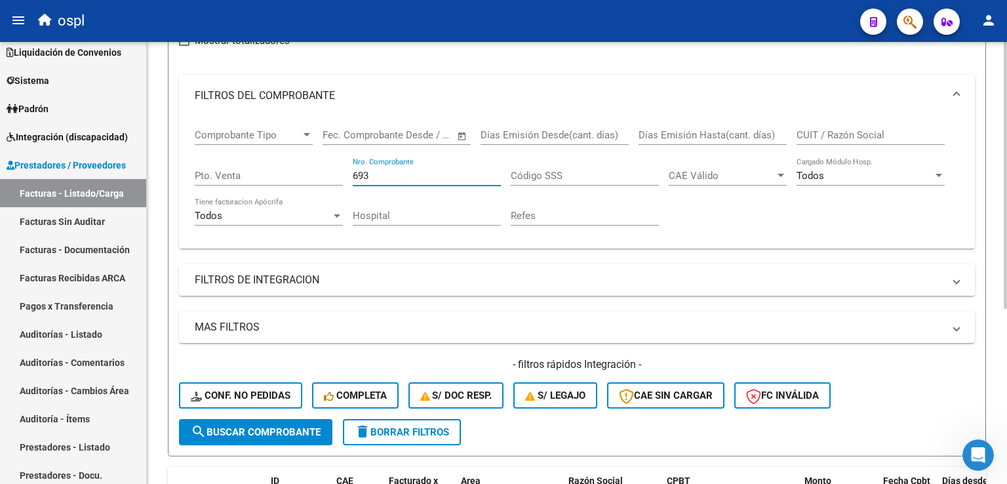
drag, startPoint x: 404, startPoint y: 168, endPoint x: 315, endPoint y: 171, distance: 89.8
click at [317, 170] on div "Comprobante Tipo Comprobante Tipo Start date – End date Fec. Comprobante Desde …" at bounding box center [577, 177] width 764 height 121
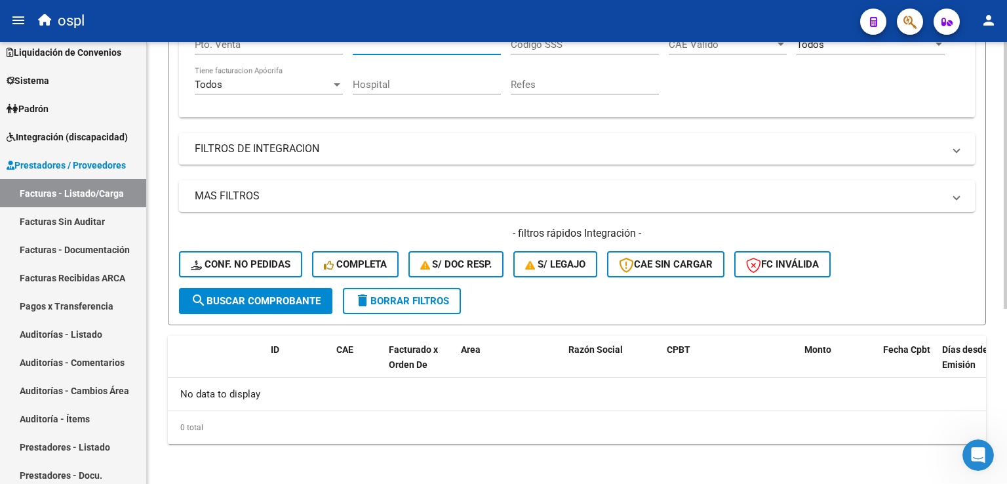
click at [260, 297] on span "search Buscar Comprobante" at bounding box center [256, 301] width 130 height 12
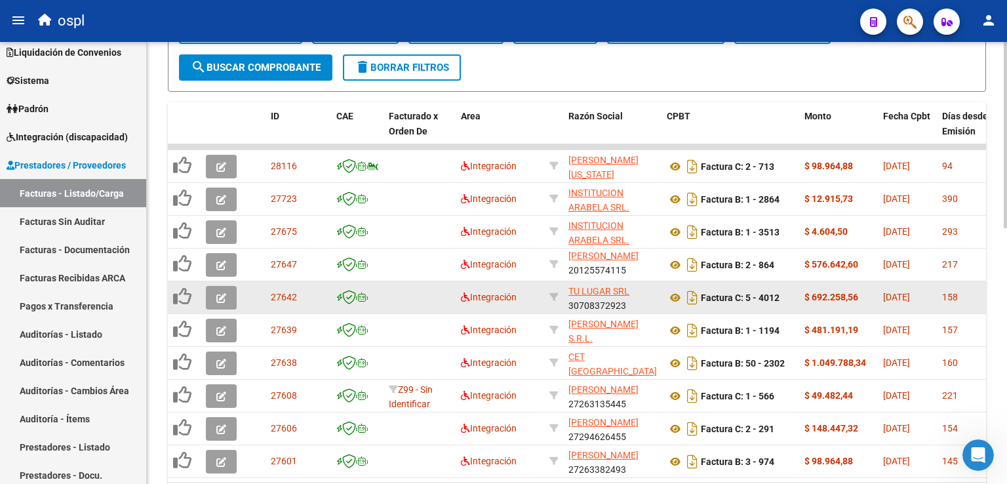
scroll to position [590, 0]
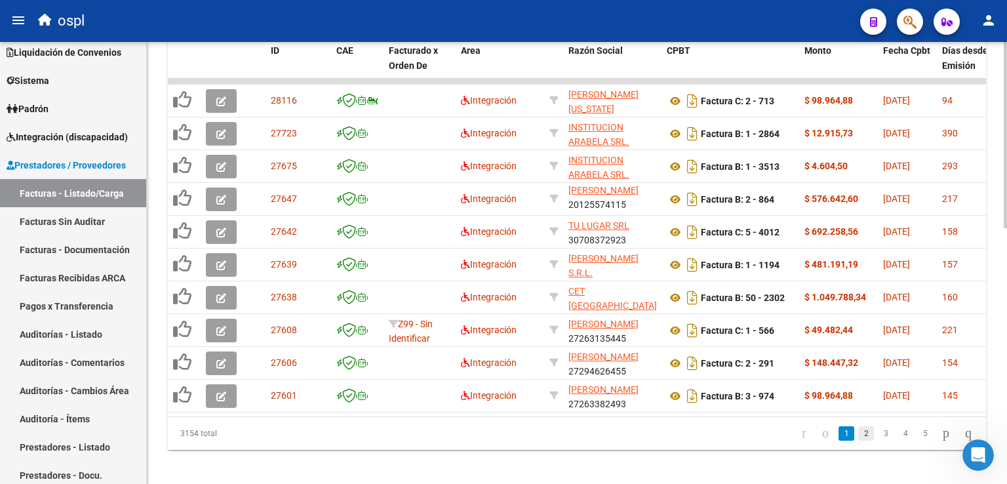
click at [858, 440] on link "2" at bounding box center [866, 433] width 16 height 14
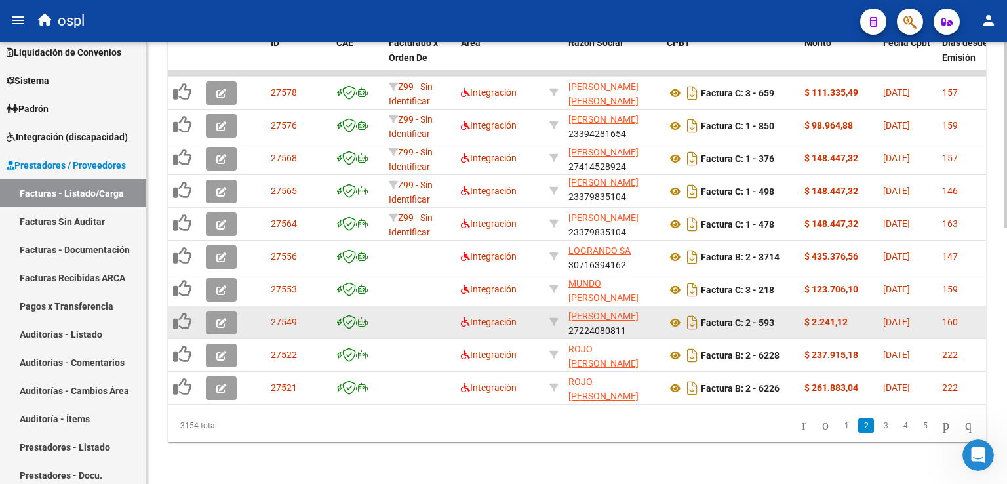
scroll to position [606, 0]
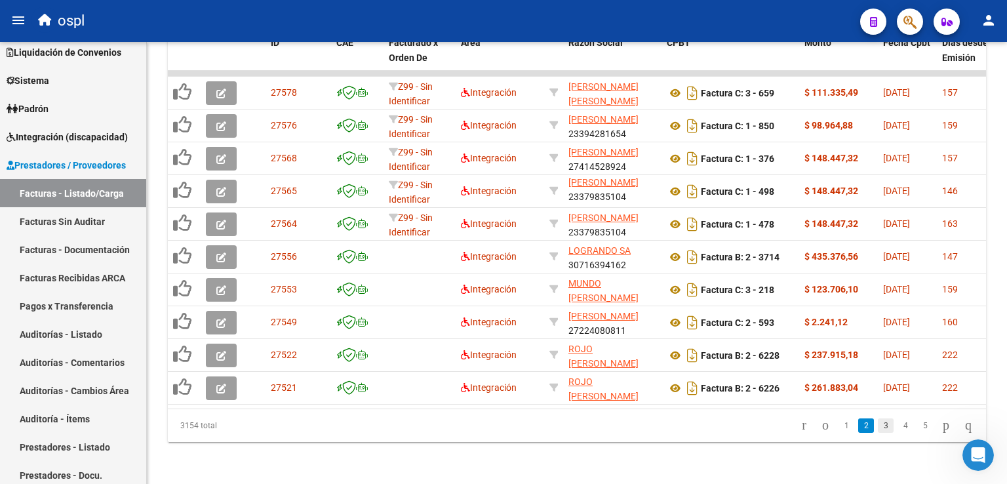
click at [878, 429] on link "3" at bounding box center [886, 425] width 16 height 14
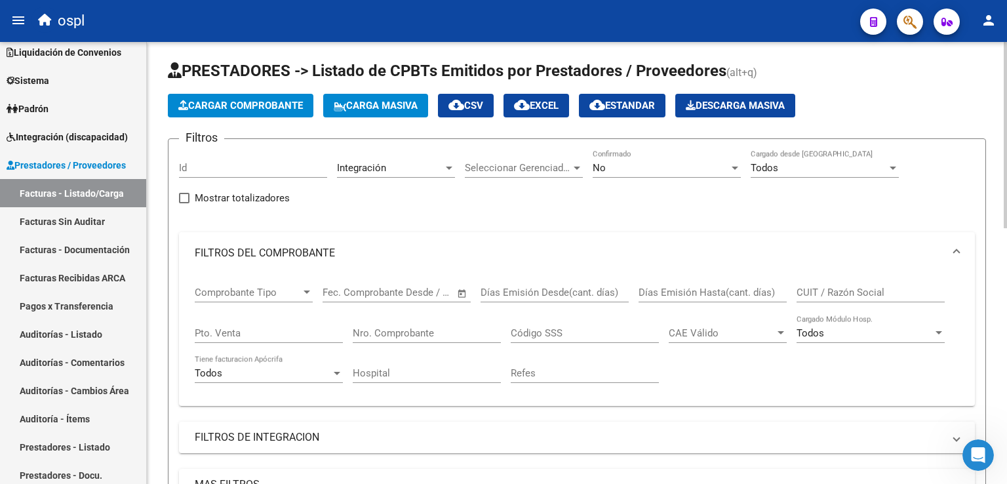
scroll to position [0, 0]
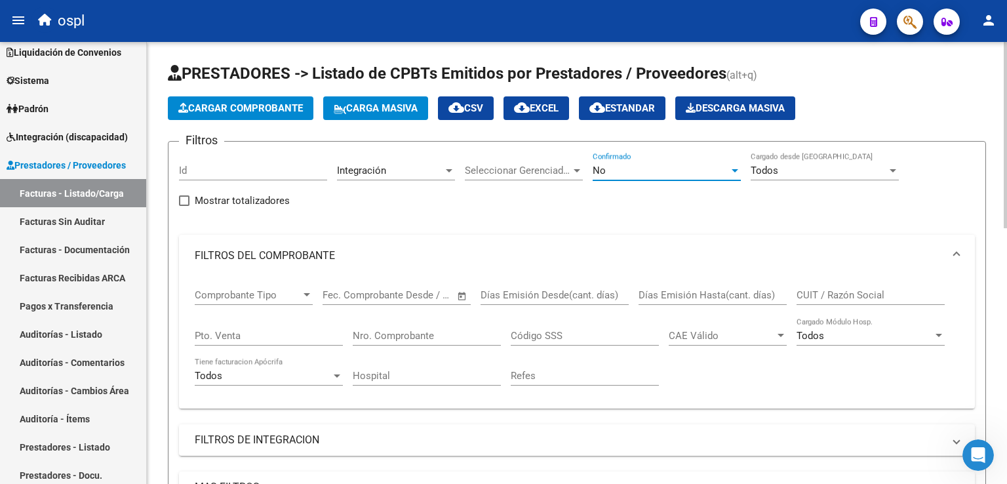
click at [651, 171] on div "No" at bounding box center [660, 171] width 136 height 12
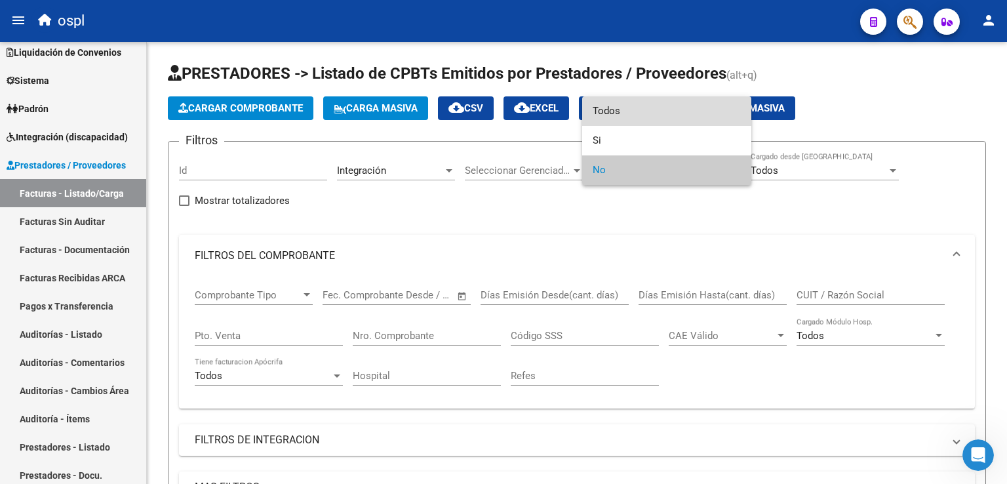
click at [617, 107] on span "Todos" at bounding box center [666, 110] width 148 height 29
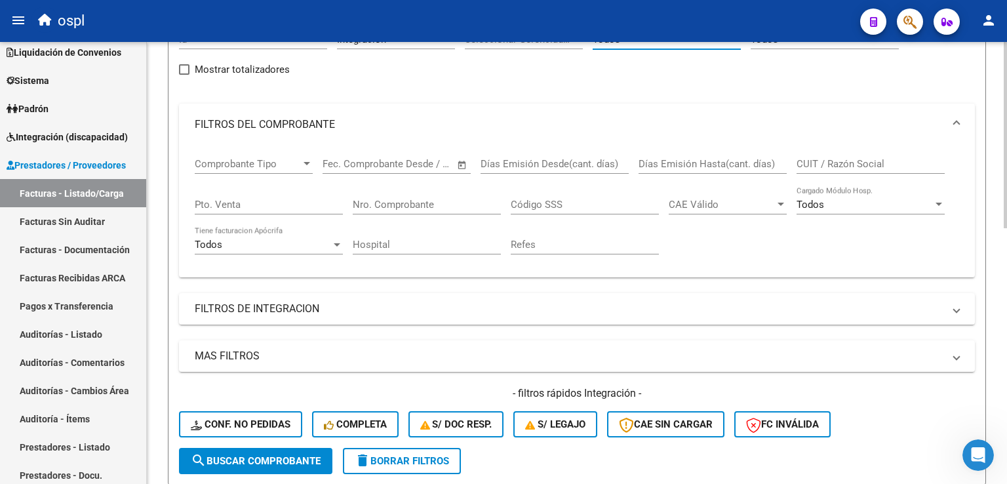
scroll to position [262, 0]
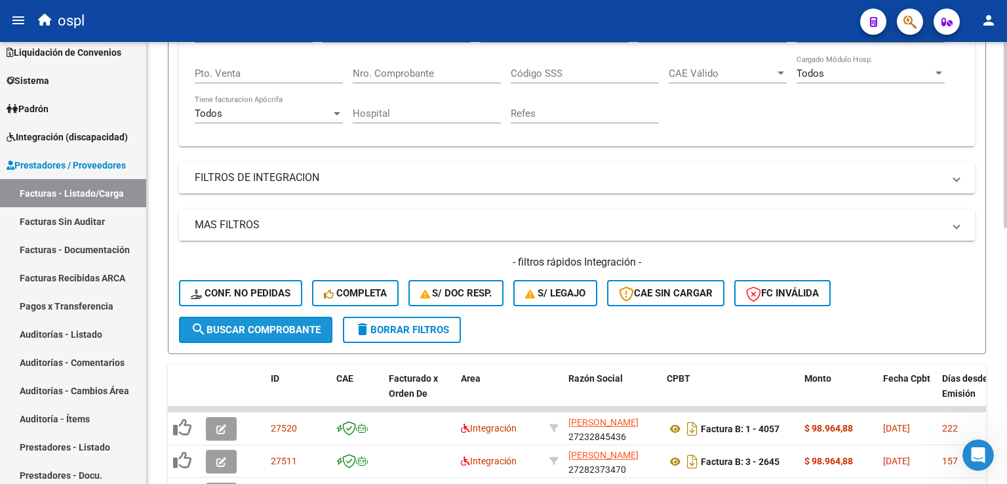
click at [226, 331] on span "search Buscar Comprobante" at bounding box center [256, 330] width 130 height 12
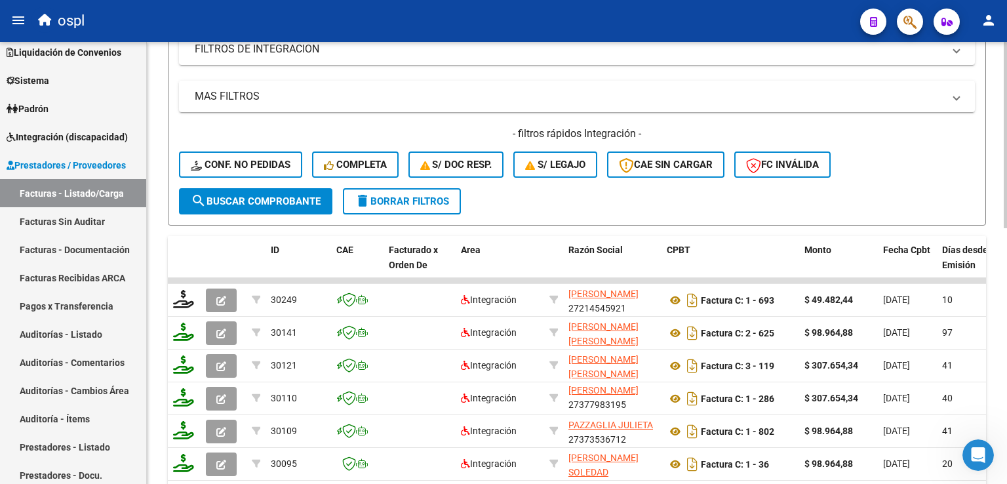
scroll to position [393, 0]
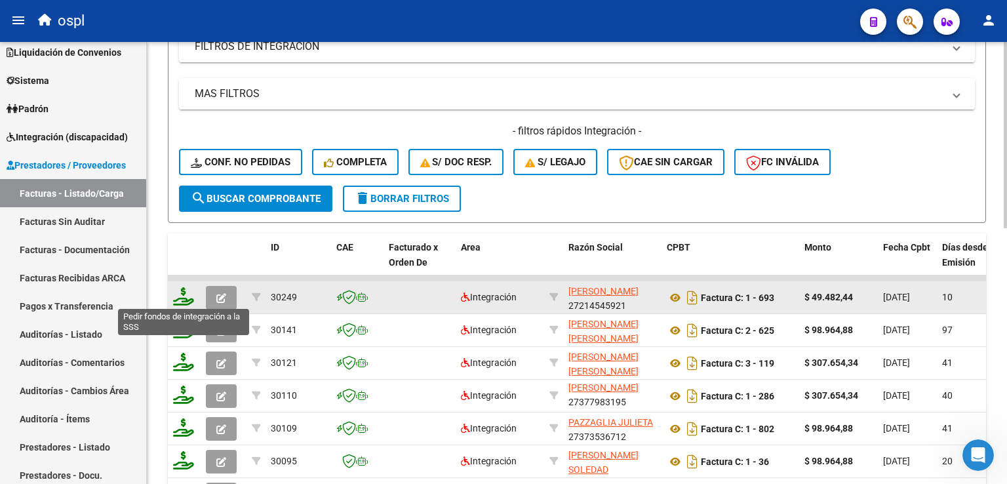
click at [182, 294] on icon at bounding box center [183, 296] width 21 height 18
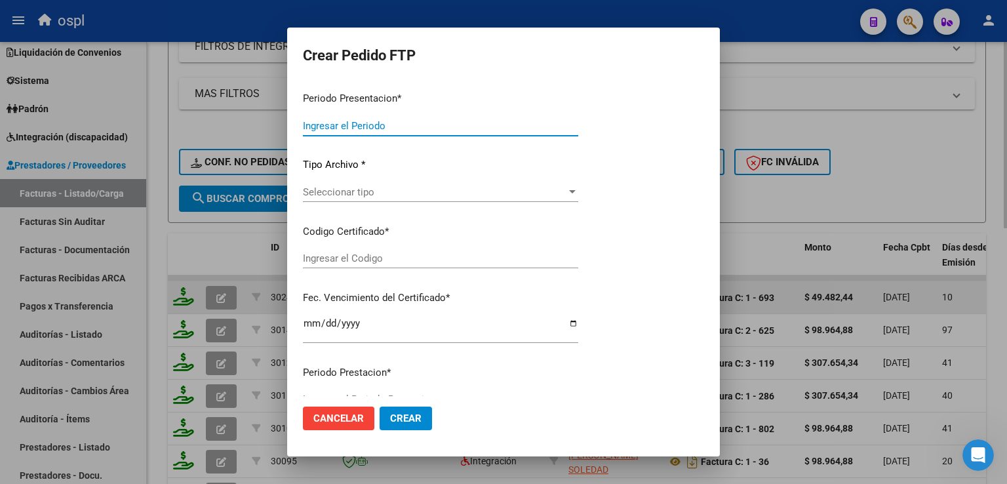
type input "202507"
type input "$ 49.482,44"
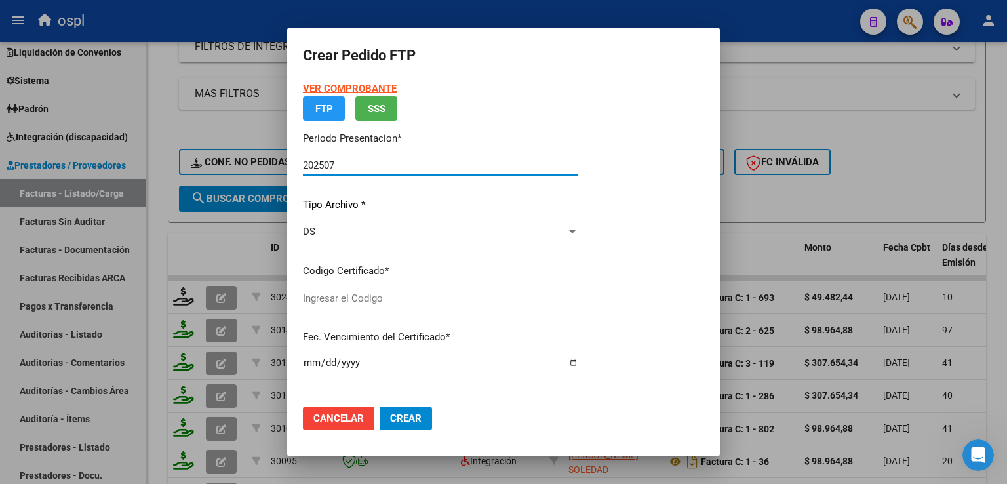
type input "ARG02000505497582023053120260531BS265"
type input "[DATE]"
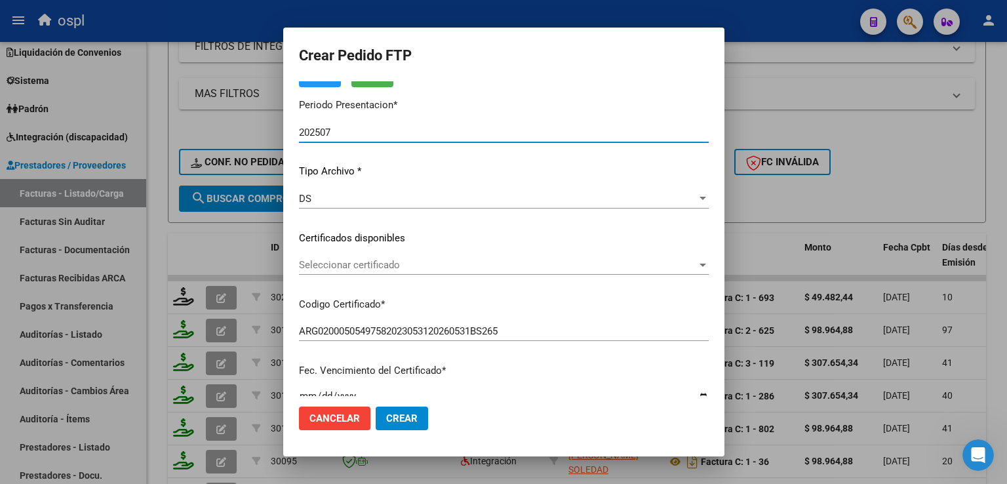
scroll to position [131, 0]
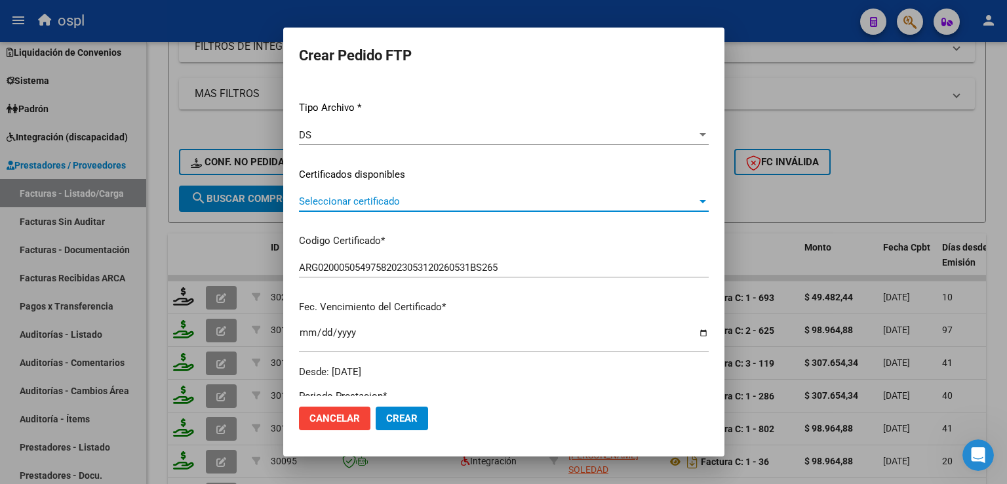
click at [368, 201] on span "Seleccionar certificado" at bounding box center [498, 201] width 398 height 12
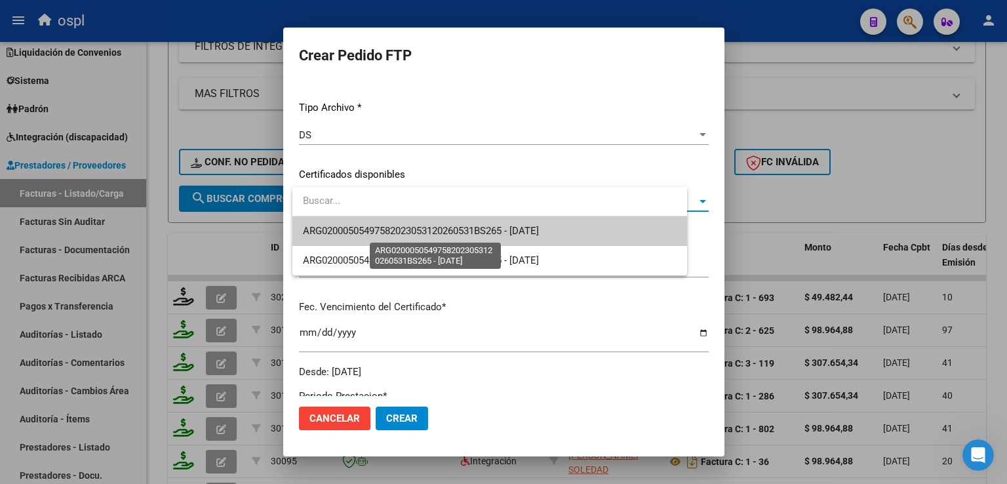
click at [459, 227] on span "ARG02000505497582023053120260531BS265 - [DATE]" at bounding box center [421, 231] width 236 height 12
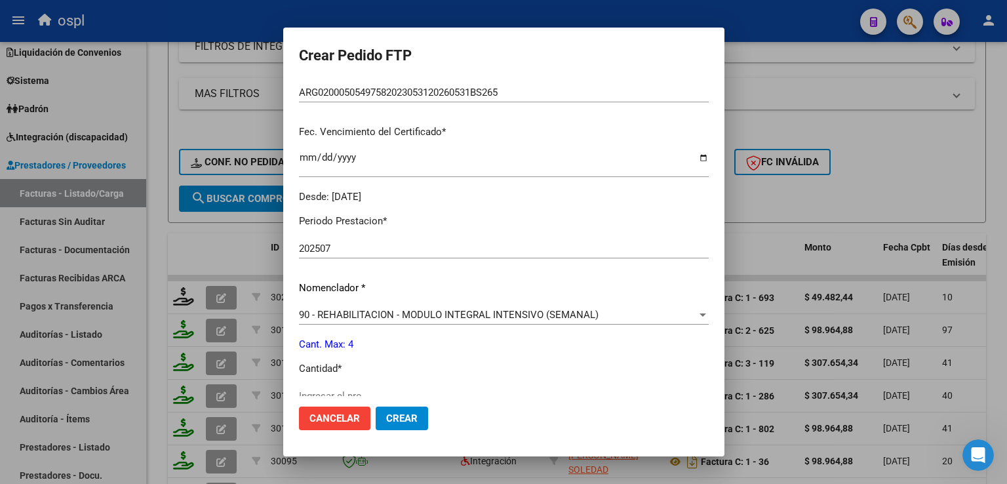
scroll to position [393, 0]
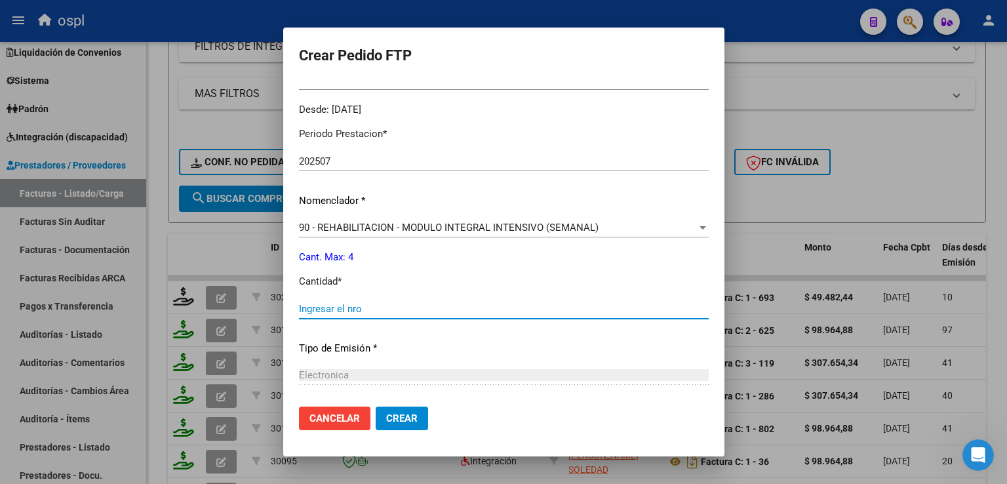
click at [354, 310] on input "Ingresar el nro" at bounding box center [504, 309] width 410 height 12
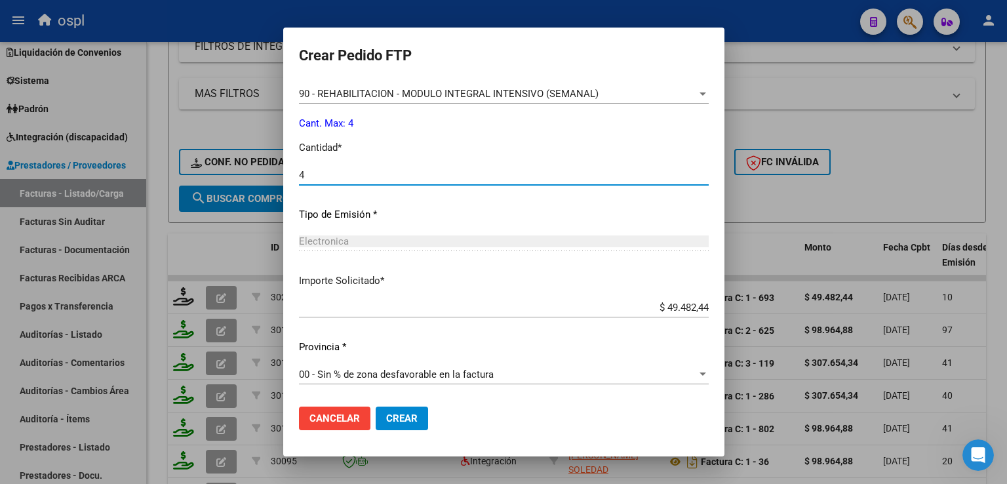
scroll to position [528, 0]
type input "4"
drag, startPoint x: 409, startPoint y: 417, endPoint x: 541, endPoint y: 391, distance: 135.1
click at [540, 406] on mat-dialog-actions "Cancelar Crear" at bounding box center [504, 418] width 410 height 45
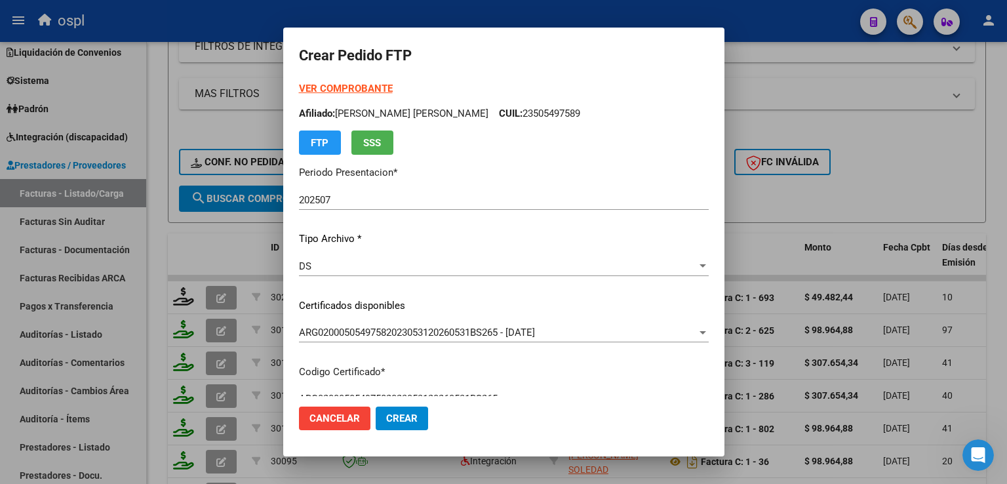
scroll to position [0, 0]
click at [416, 421] on span "Crear" at bounding box center [401, 418] width 31 height 12
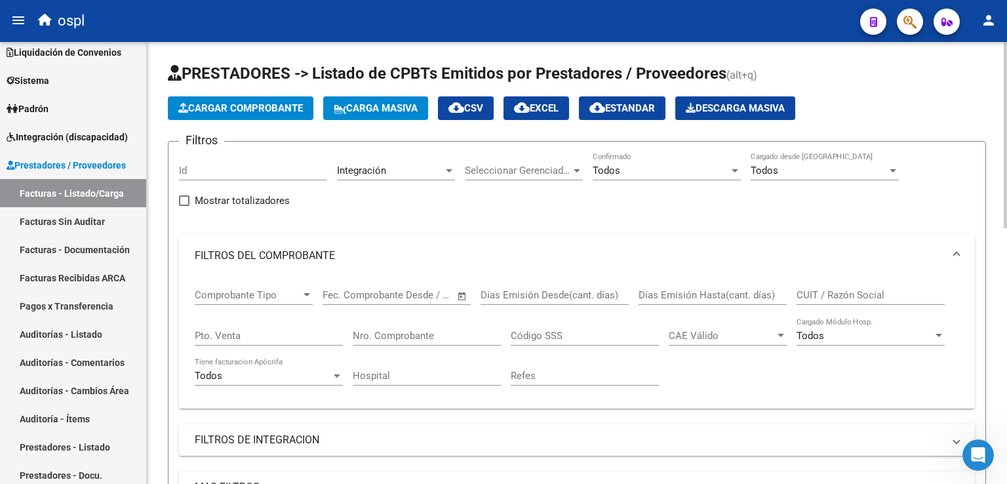
click at [217, 113] on span "Cargar Comprobante" at bounding box center [240, 108] width 125 height 12
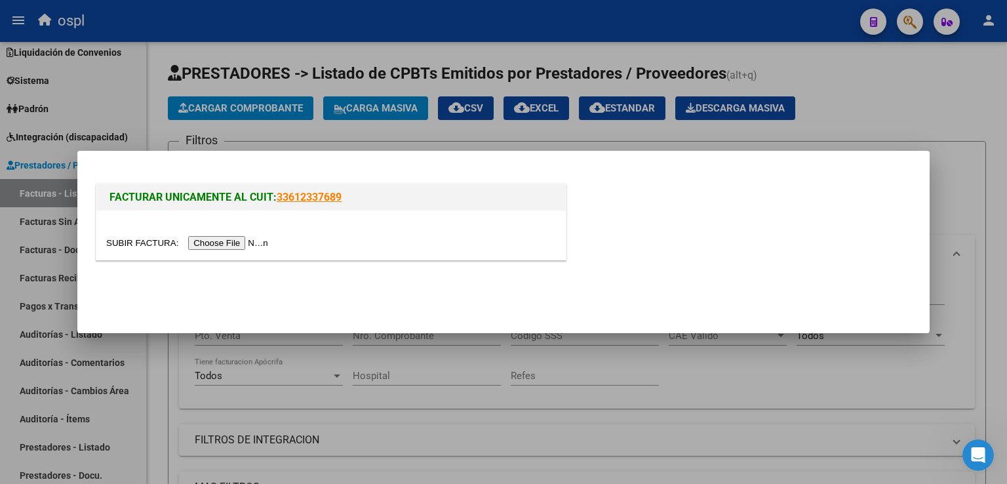
click at [224, 242] on input "file" at bounding box center [189, 243] width 166 height 14
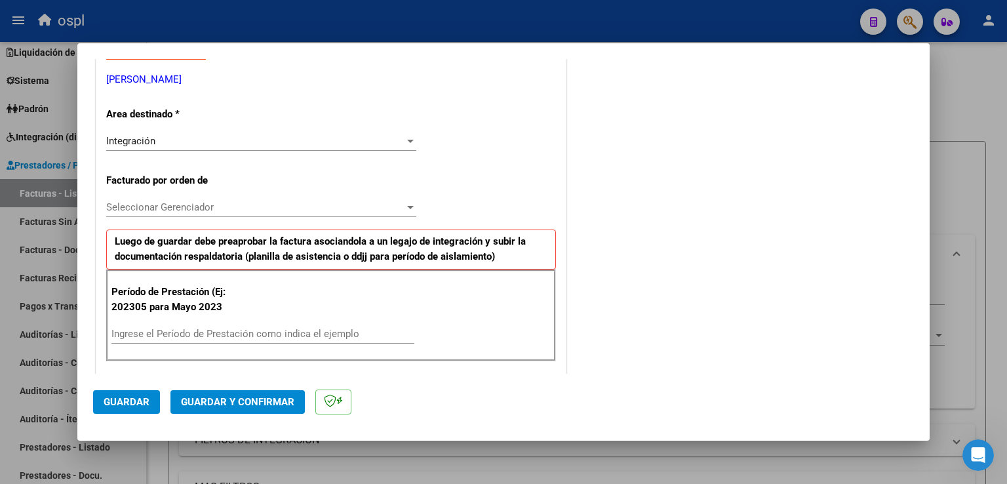
scroll to position [262, 0]
click at [149, 208] on span "Seleccionar Gerenciador" at bounding box center [255, 207] width 298 height 12
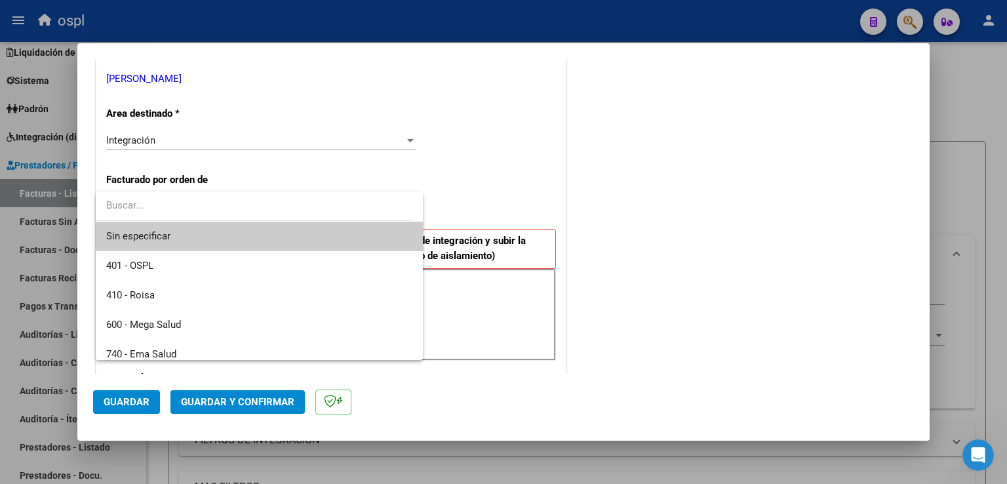
click at [149, 208] on input "dropdown search" at bounding box center [254, 205] width 317 height 29
click at [535, 173] on div at bounding box center [503, 242] width 1007 height 484
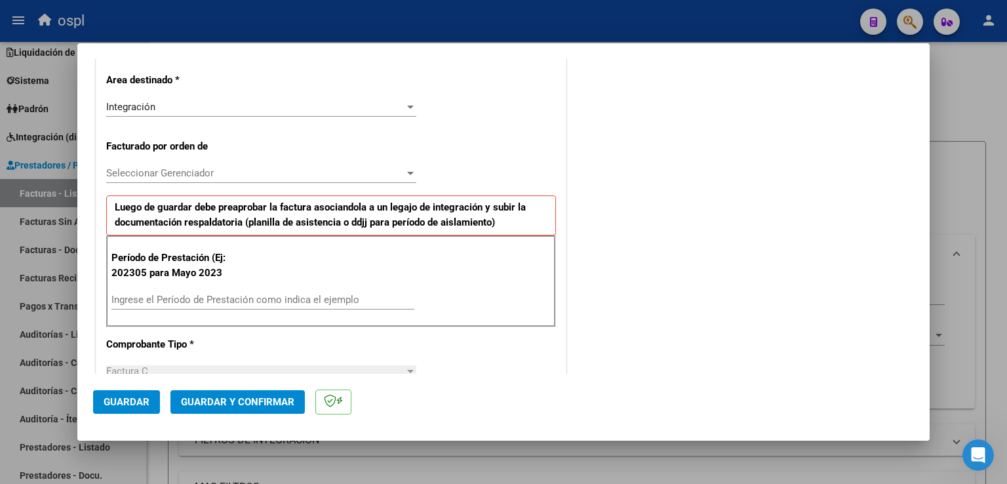
scroll to position [328, 0]
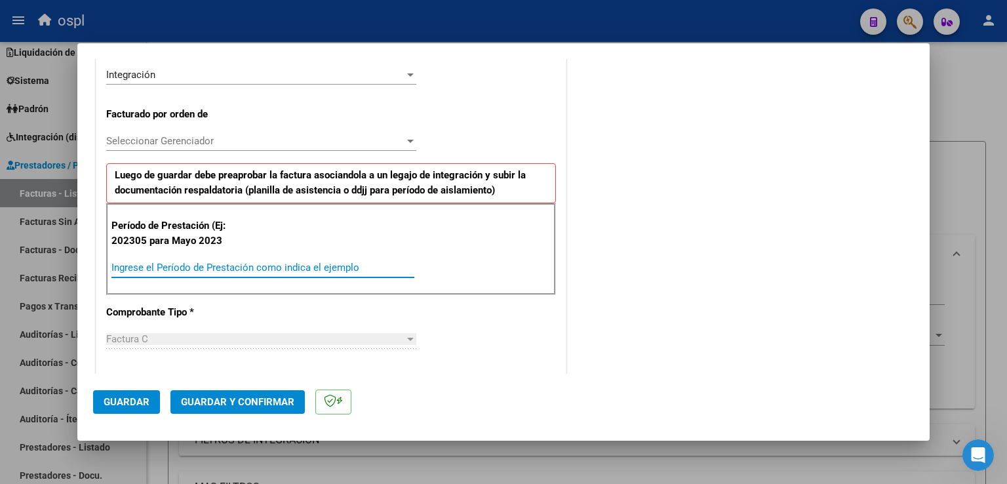
click at [170, 263] on input "Ingrese el Período de Prestación como indica el ejemplo" at bounding box center [262, 267] width 303 height 12
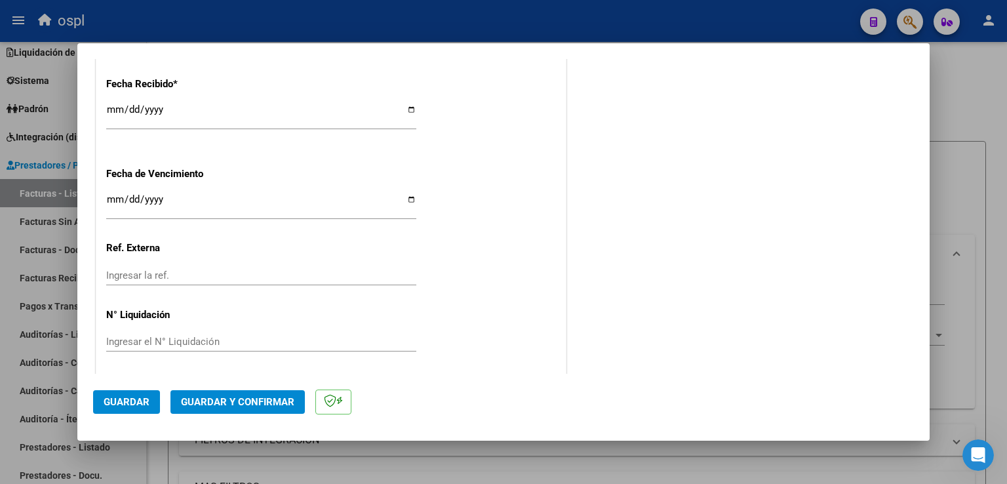
scroll to position [978, 0]
type input "202507"
click at [102, 408] on button "Guardar" at bounding box center [126, 402] width 67 height 24
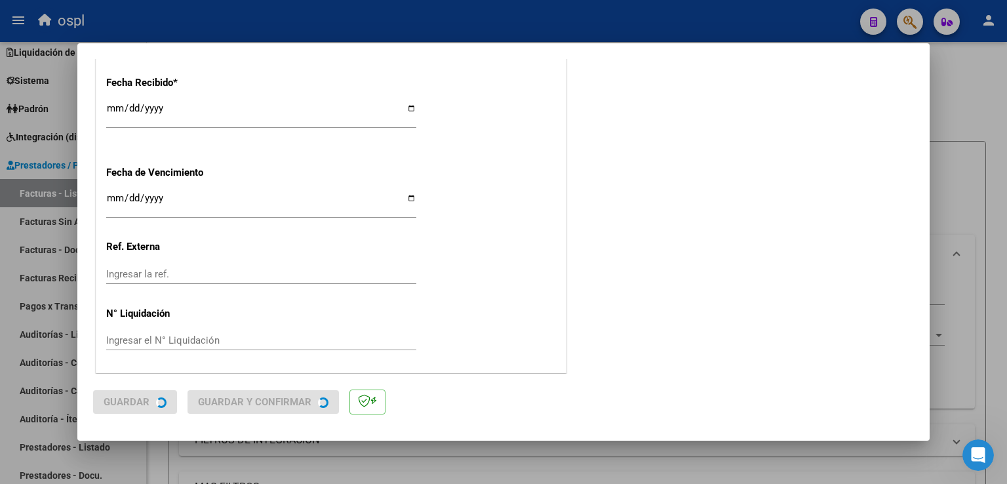
scroll to position [0, 0]
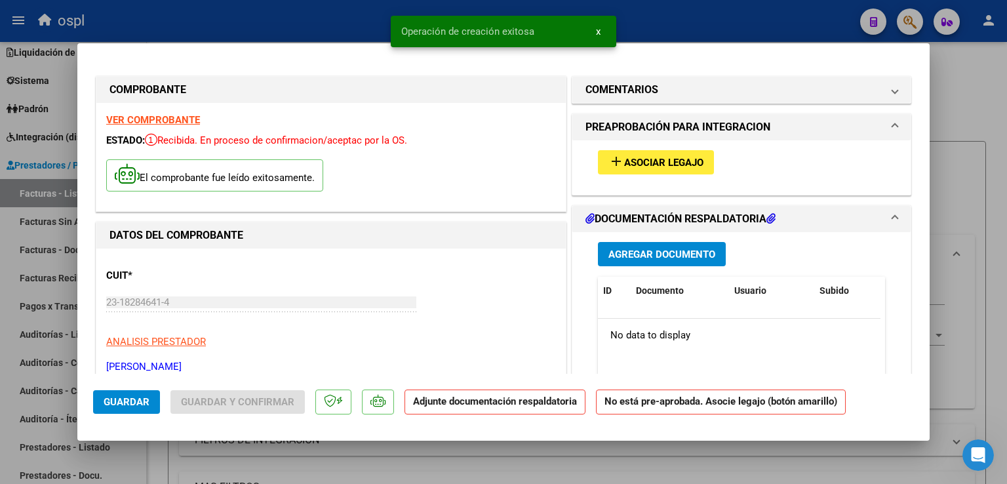
click at [663, 162] on span "Asociar Legajo" at bounding box center [663, 163] width 79 height 12
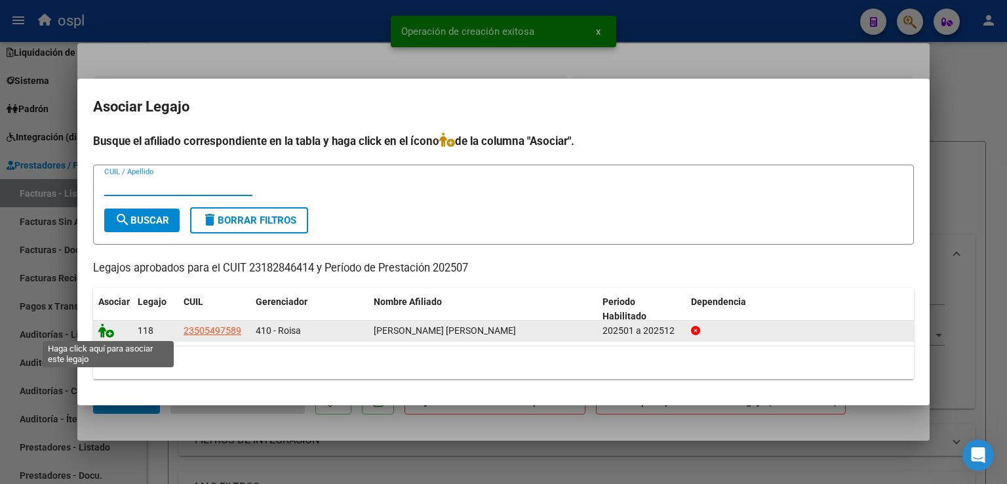
click at [106, 332] on icon at bounding box center [106, 330] width 16 height 14
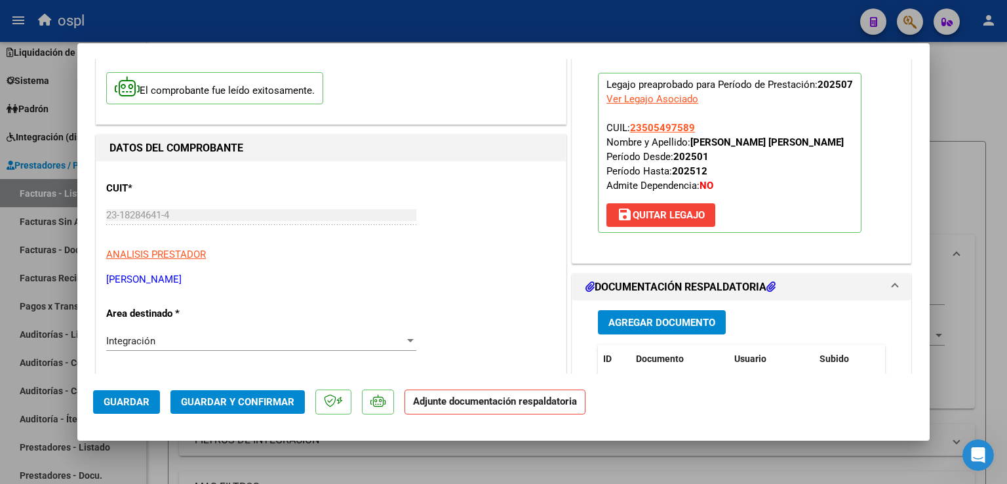
scroll to position [131, 0]
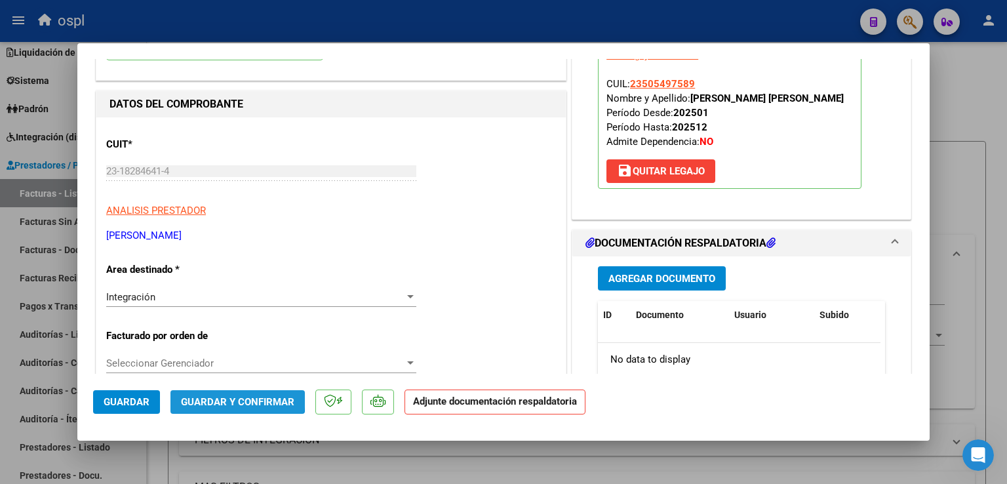
click at [220, 396] on span "Guardar y Confirmar" at bounding box center [237, 402] width 113 height 12
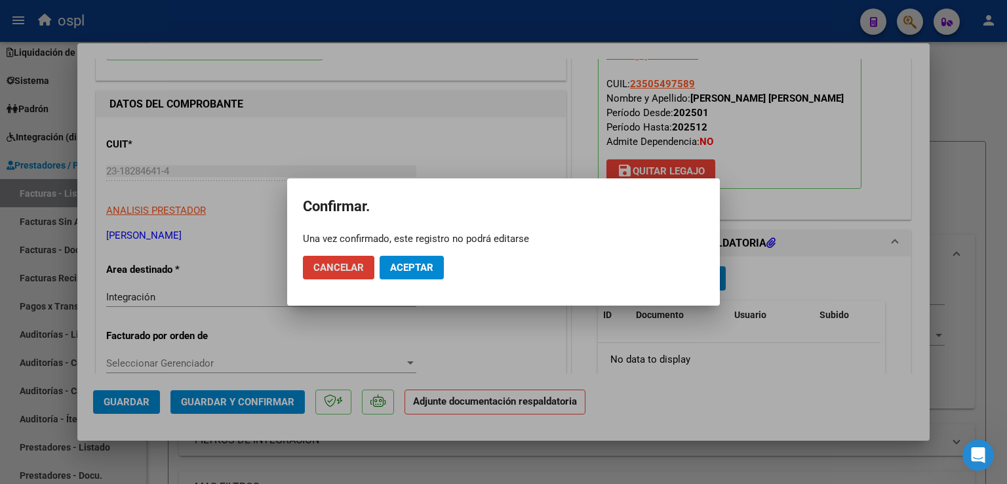
click at [421, 267] on span "Aceptar" at bounding box center [411, 267] width 43 height 12
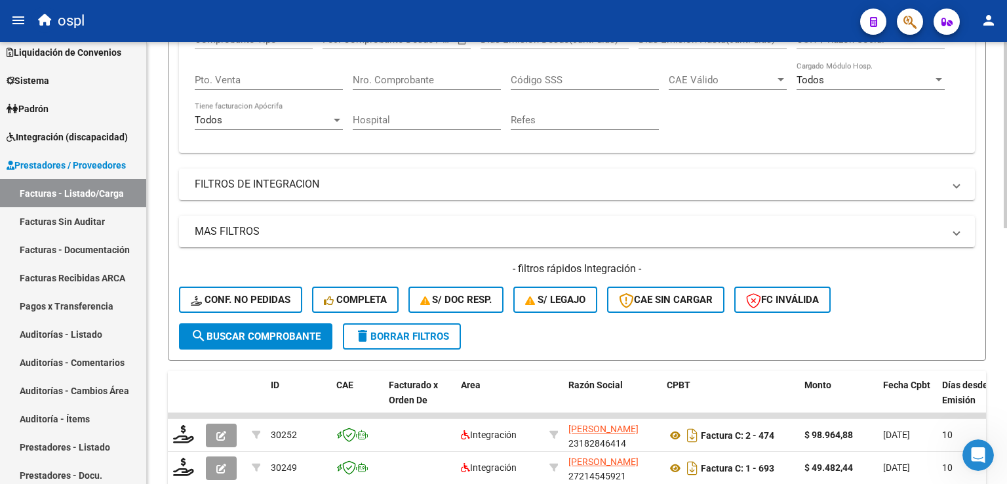
scroll to position [262, 0]
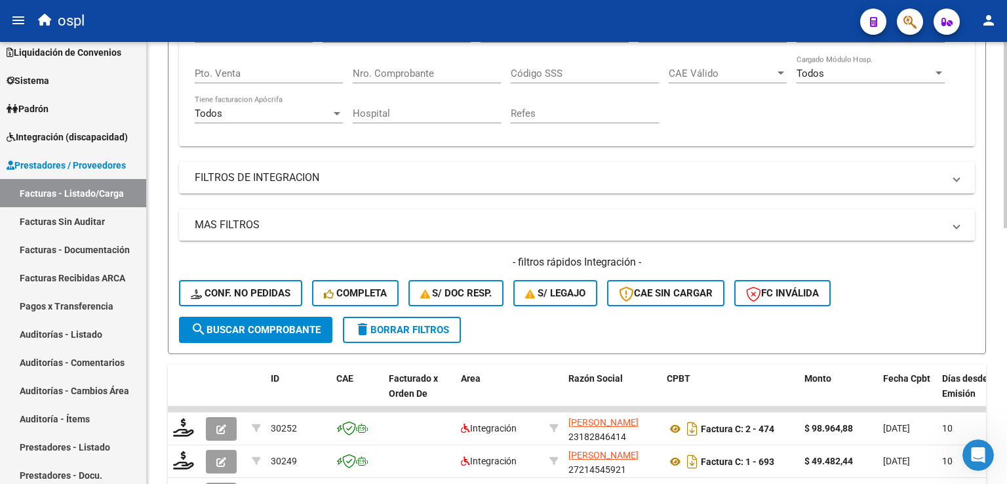
click at [229, 328] on span "search Buscar Comprobante" at bounding box center [256, 330] width 130 height 12
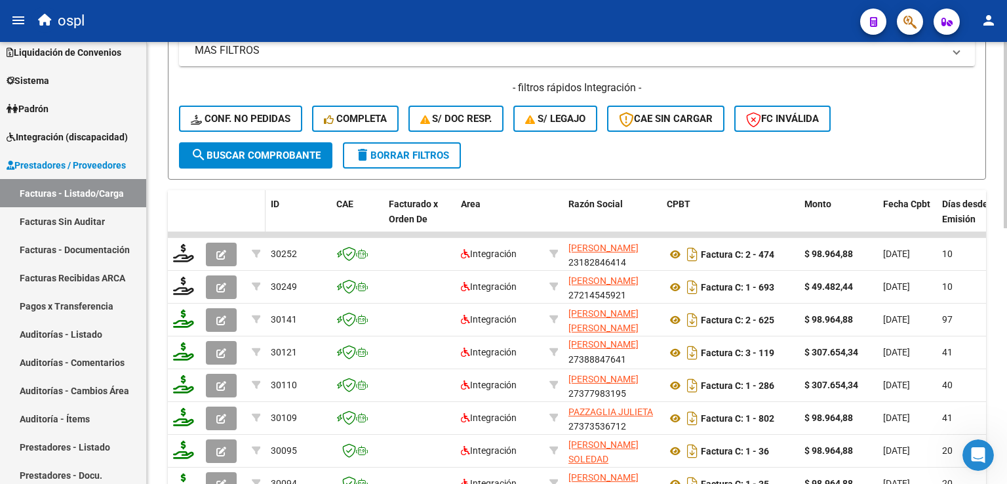
scroll to position [459, 0]
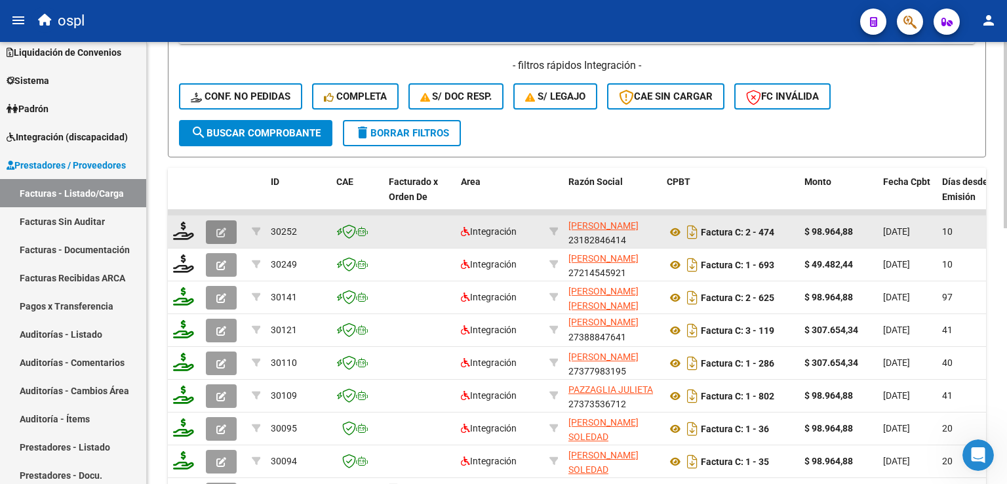
click at [225, 228] on icon "button" at bounding box center [221, 232] width 10 height 10
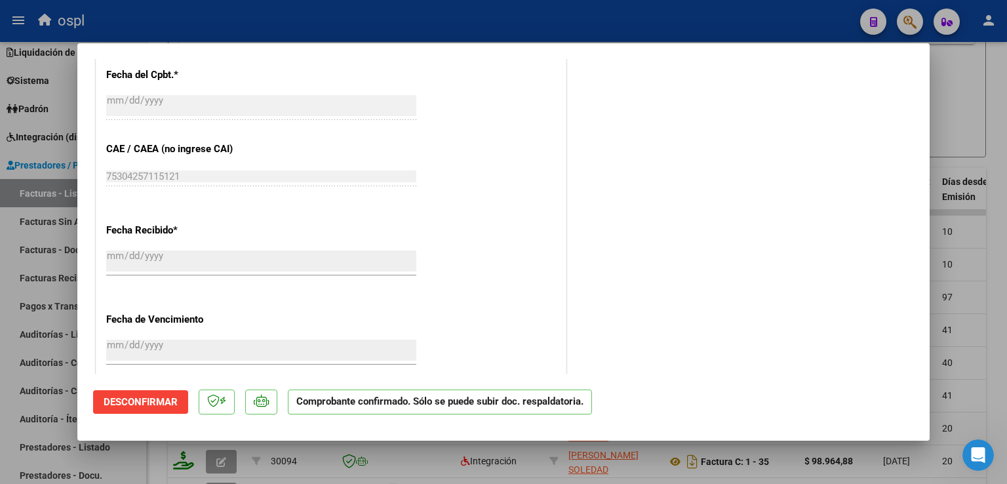
scroll to position [869, 0]
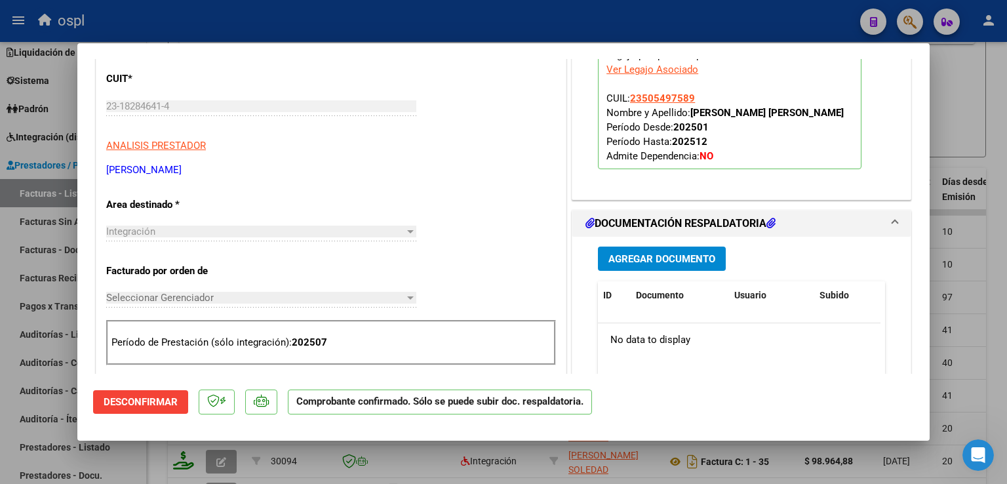
type input "$ 0,00"
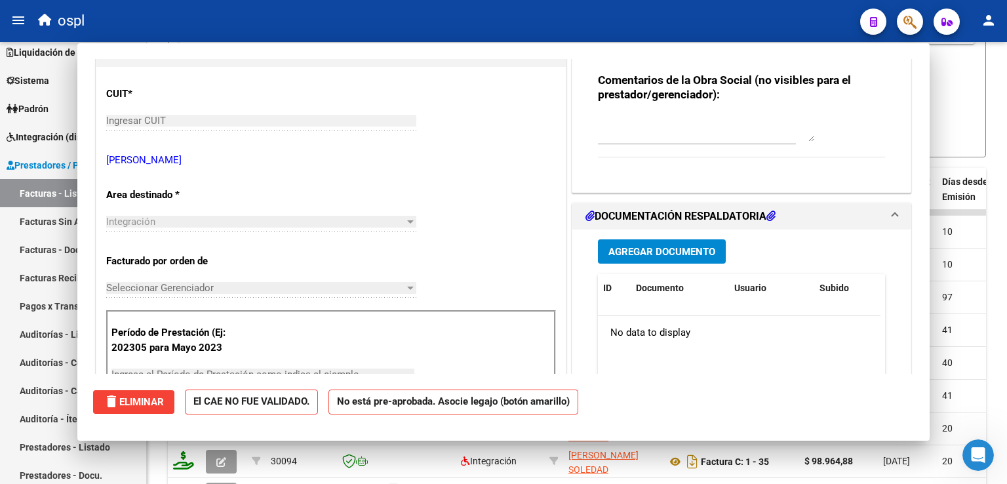
scroll to position [163, 0]
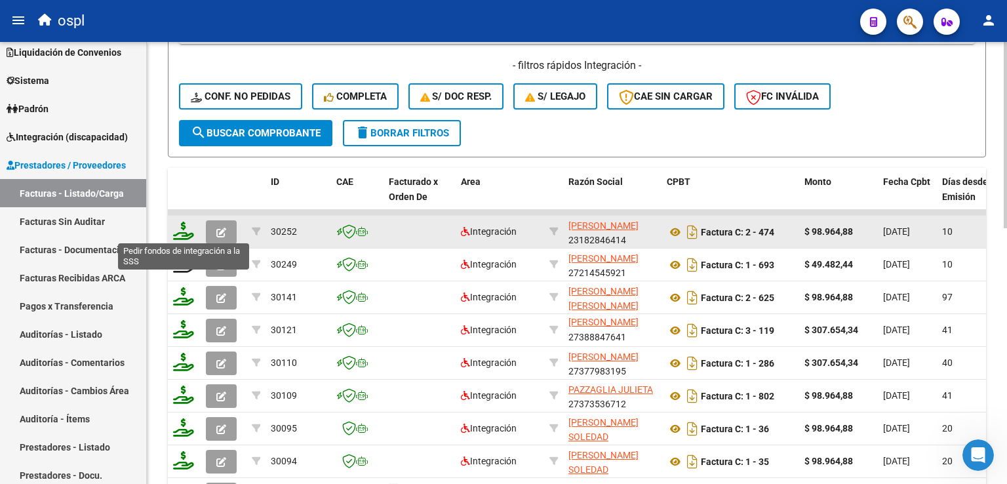
click at [181, 227] on icon at bounding box center [183, 231] width 21 height 18
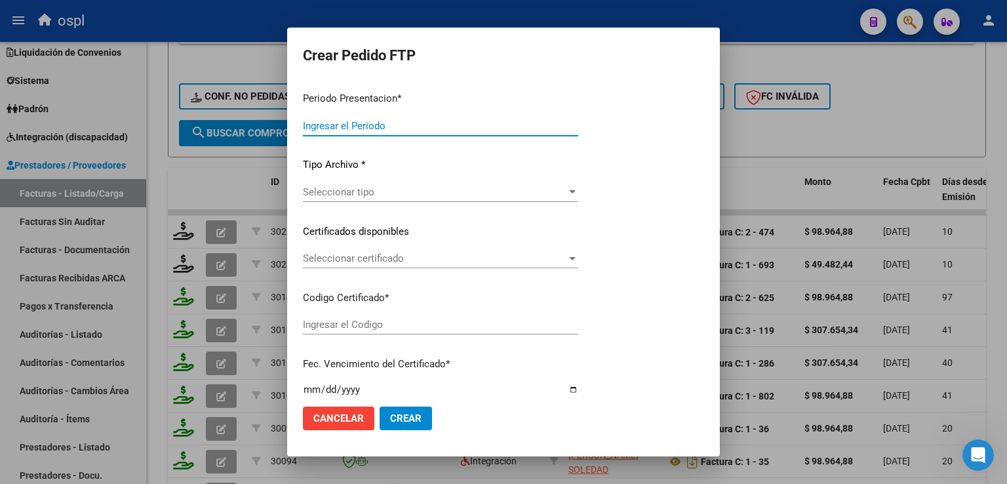
type input "202507"
type input "$ 98.964,88"
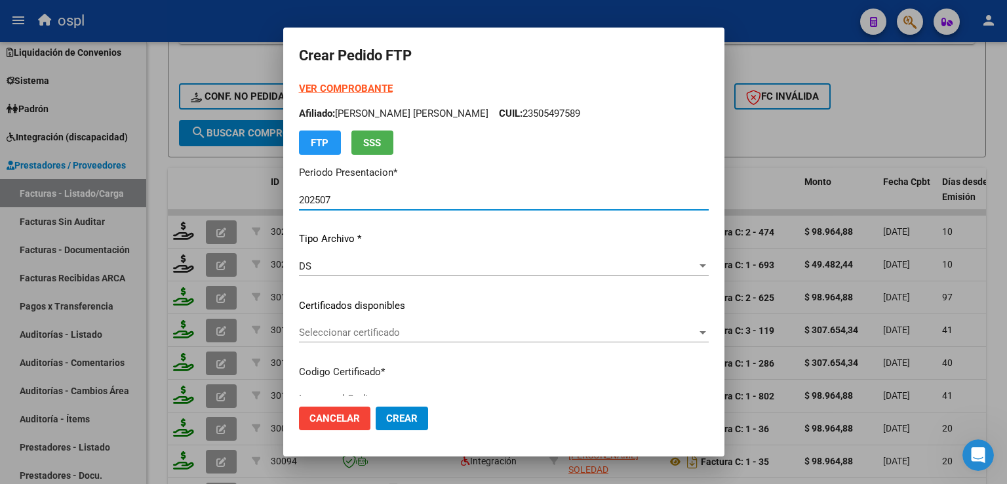
type input "ARG02000505497582023053120260531BS265"
type input "[DATE]"
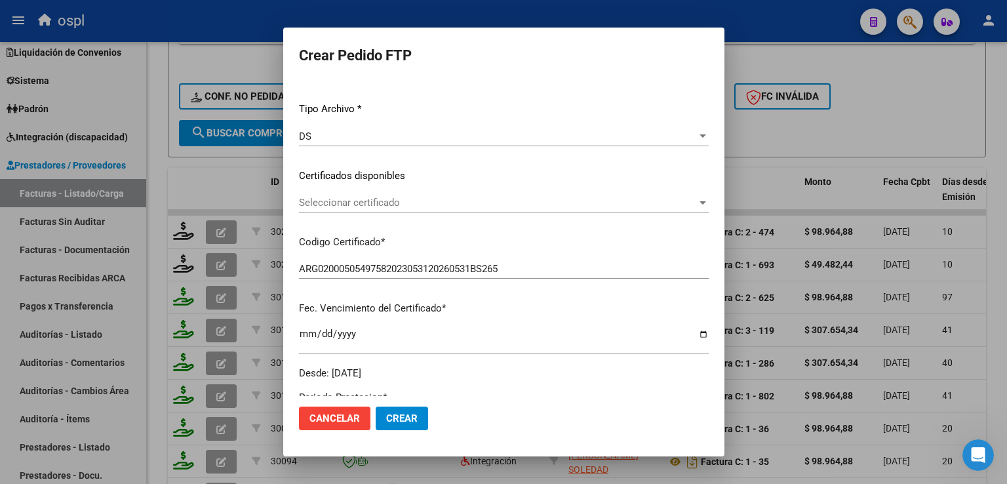
scroll to position [131, 0]
click at [347, 209] on div "Seleccionar certificado Seleccionar certificado" at bounding box center [504, 201] width 410 height 20
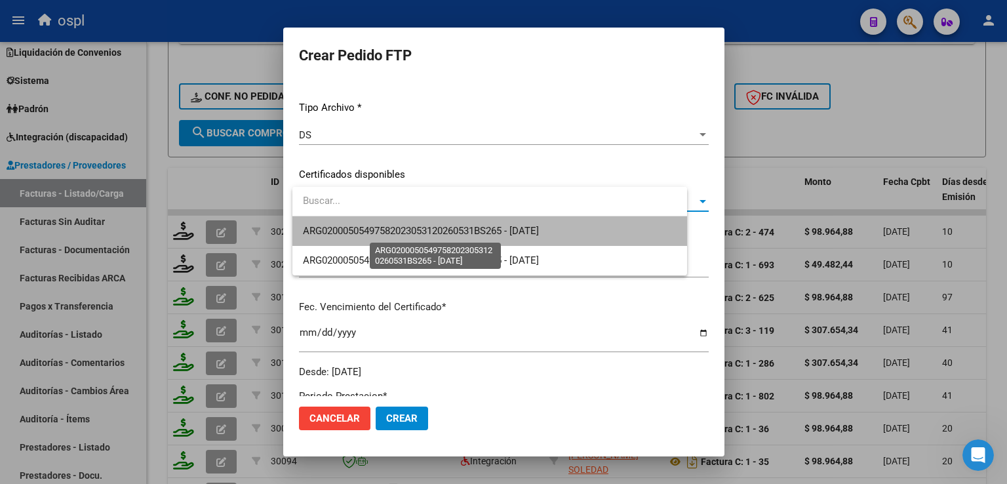
click at [526, 228] on span "ARG02000505497582023053120260531BS265 - [DATE]" at bounding box center [421, 231] width 236 height 12
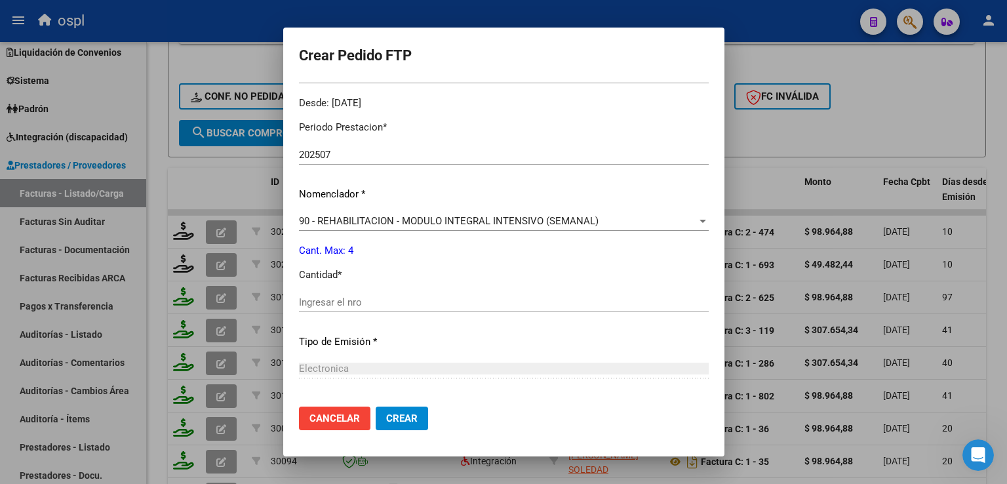
scroll to position [459, 0]
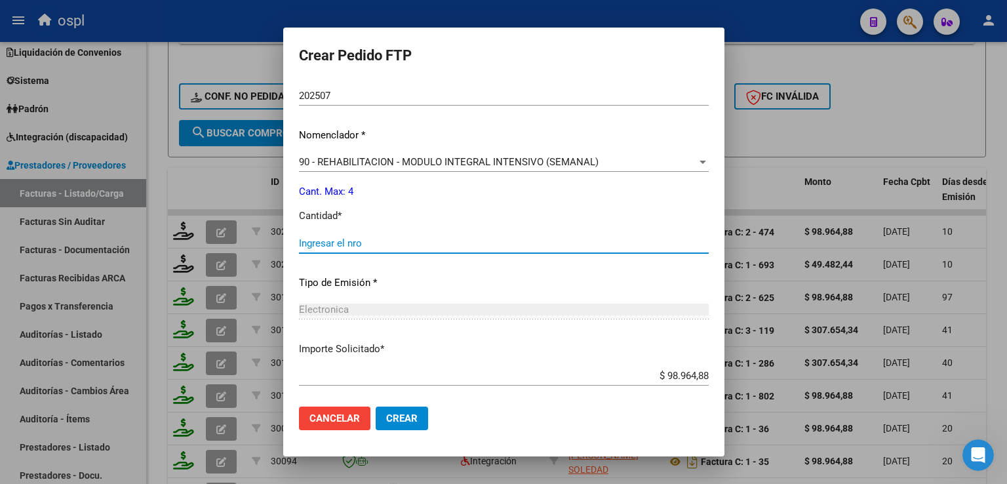
click at [381, 244] on input "Ingresar el nro" at bounding box center [504, 243] width 410 height 12
type input "4"
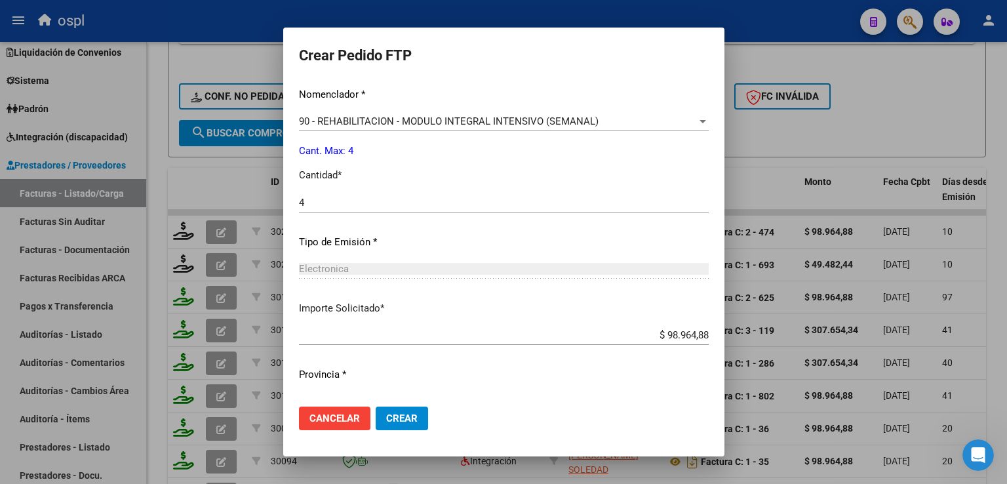
scroll to position [528, 0]
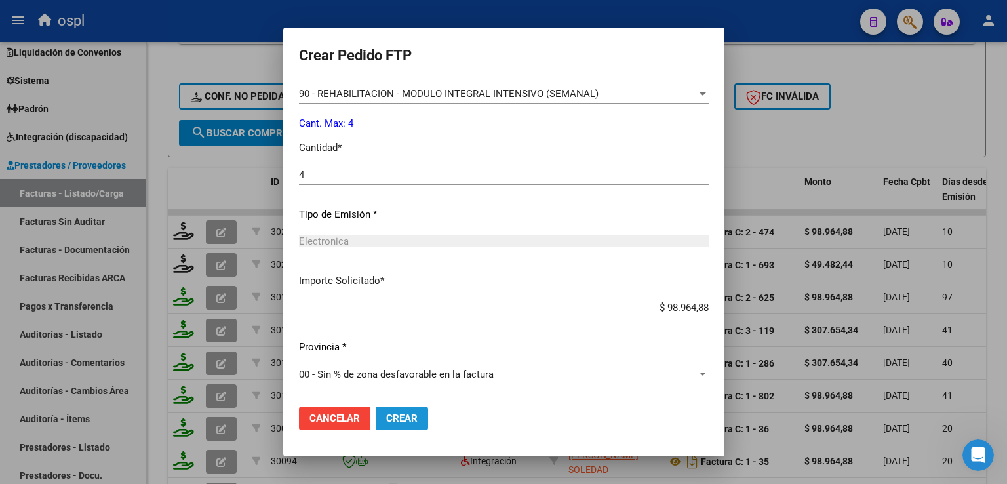
click at [410, 420] on span "Crear" at bounding box center [401, 418] width 31 height 12
